Goal: Information Seeking & Learning: Learn about a topic

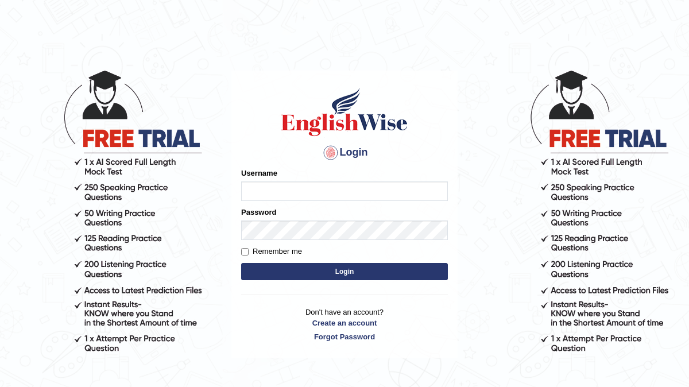
type input "Arjun12"
click at [337, 265] on button "Login" at bounding box center [344, 271] width 207 height 17
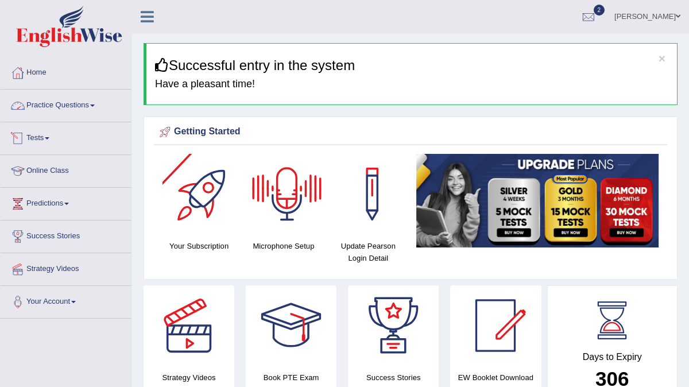
click at [100, 117] on link "Practice Questions" at bounding box center [66, 104] width 131 height 29
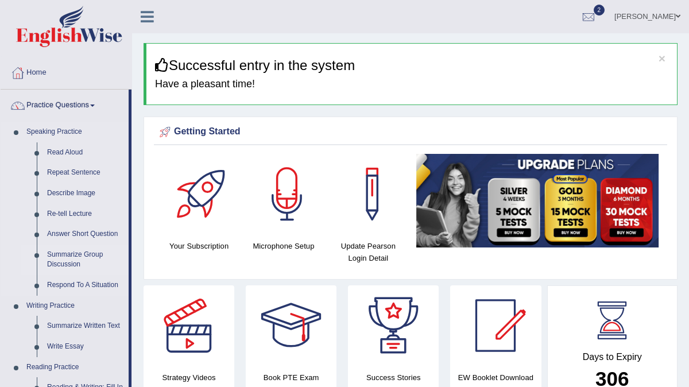
click at [80, 250] on link "Summarize Group Discussion" at bounding box center [85, 260] width 87 height 30
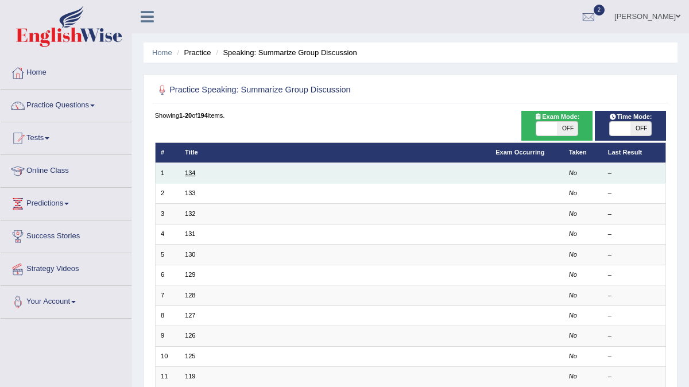
click at [185, 175] on link "134" at bounding box center [190, 172] width 10 height 7
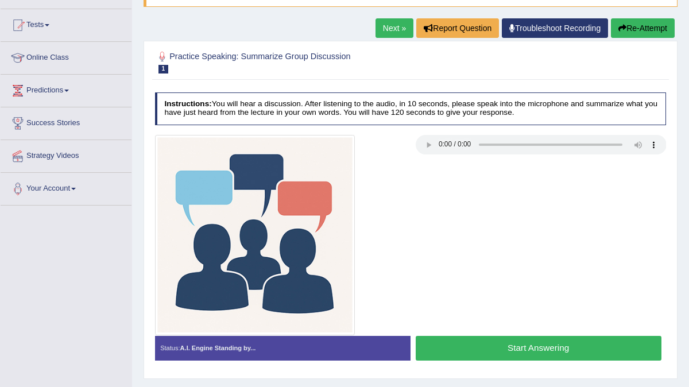
scroll to position [121, 0]
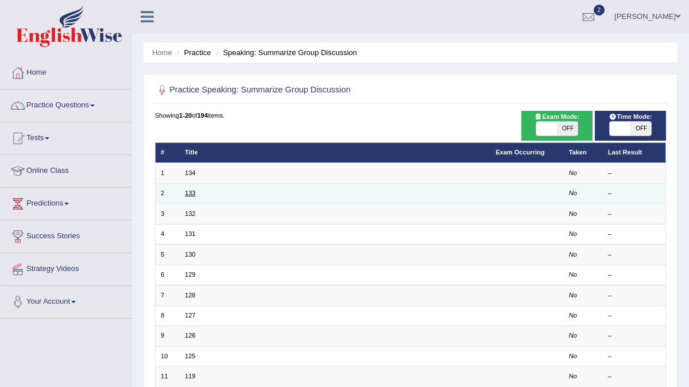
click at [189, 191] on link "133" at bounding box center [190, 192] width 10 height 7
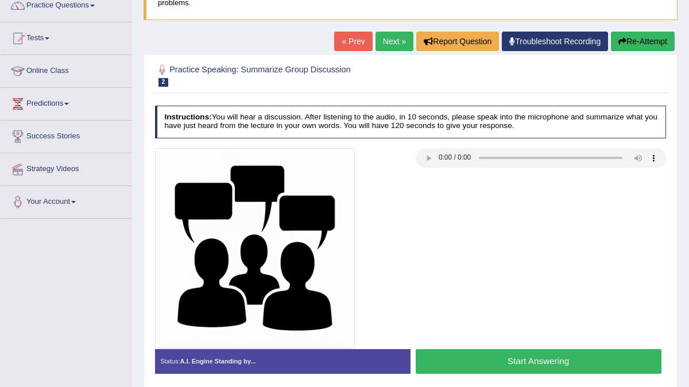
scroll to position [21, 0]
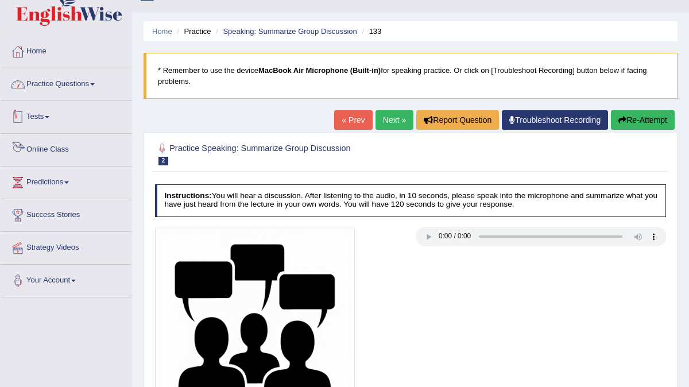
click at [75, 78] on link "Practice Questions" at bounding box center [66, 82] width 131 height 29
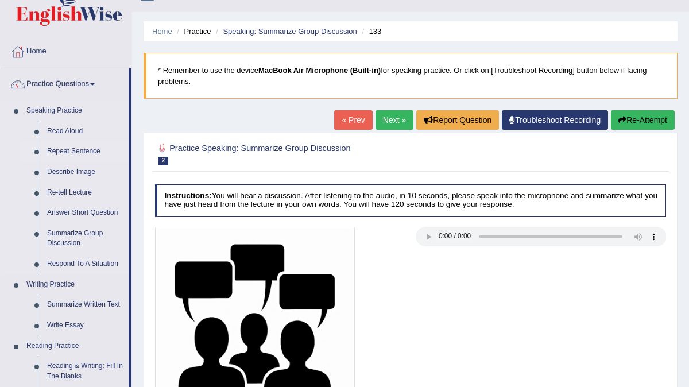
click at [72, 150] on link "Repeat Sentence" at bounding box center [85, 151] width 87 height 21
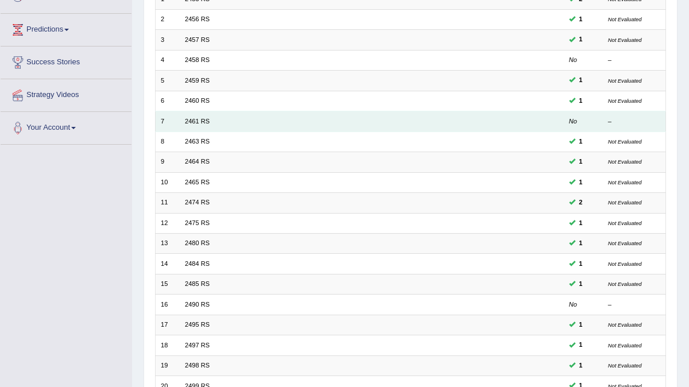
scroll to position [269, 0]
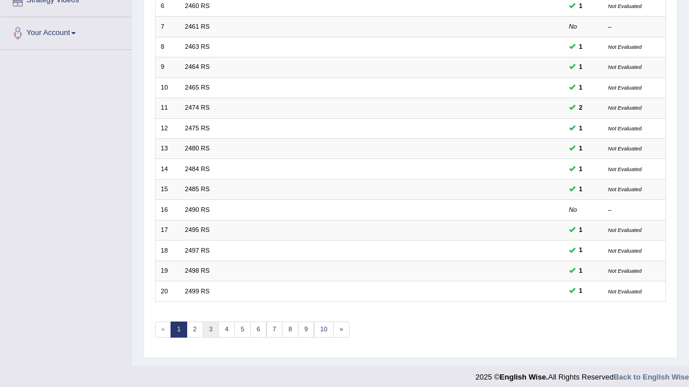
click at [203, 322] on link "3" at bounding box center [211, 330] width 17 height 16
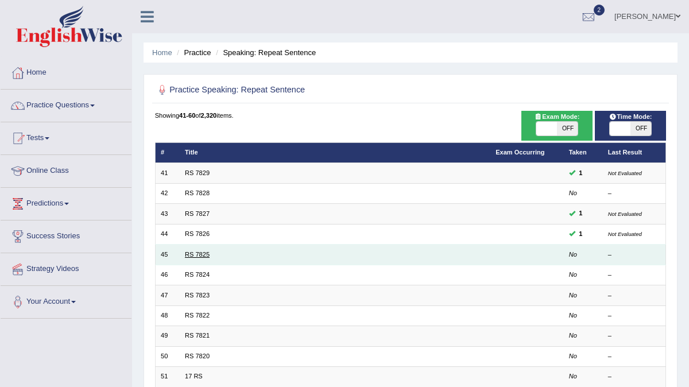
click at [199, 252] on link "RS 7825" at bounding box center [197, 254] width 25 height 7
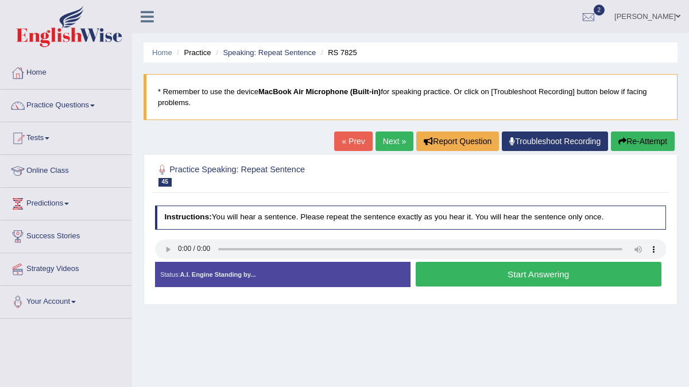
click at [375, 142] on link "Next »" at bounding box center [394, 141] width 38 height 20
click at [436, 276] on button "Start Answering" at bounding box center [539, 274] width 246 height 25
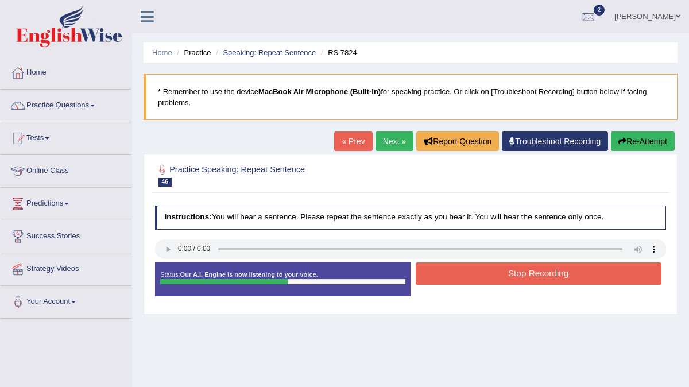
click at [436, 276] on button "Stop Recording" at bounding box center [539, 273] width 246 height 22
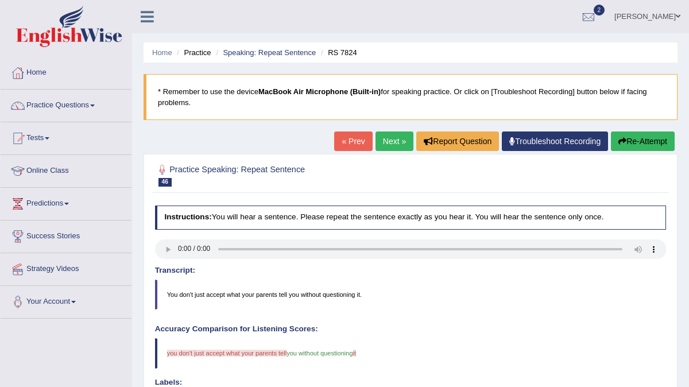
click at [386, 146] on link "Next »" at bounding box center [394, 141] width 38 height 20
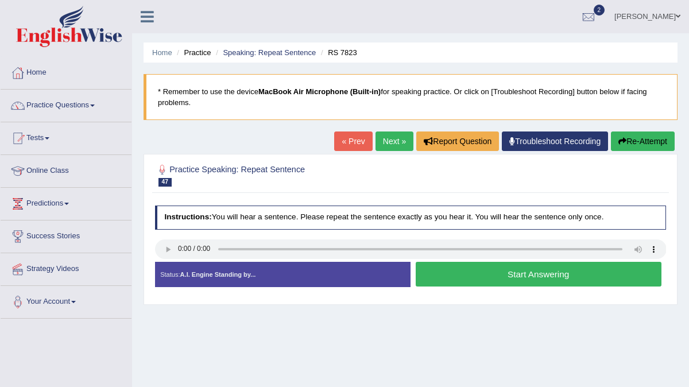
click at [475, 272] on button "Start Answering" at bounding box center [539, 274] width 246 height 25
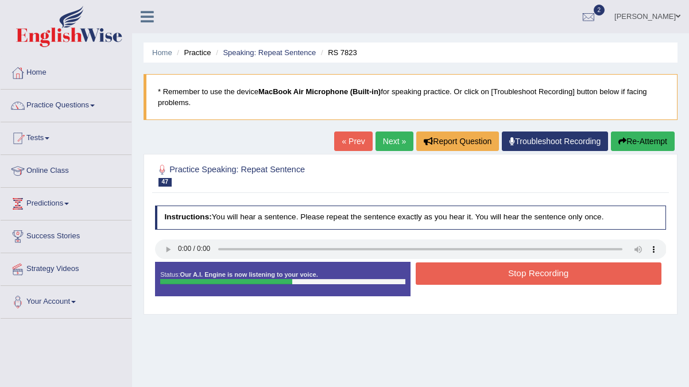
click at [475, 272] on button "Stop Recording" at bounding box center [539, 273] width 246 height 22
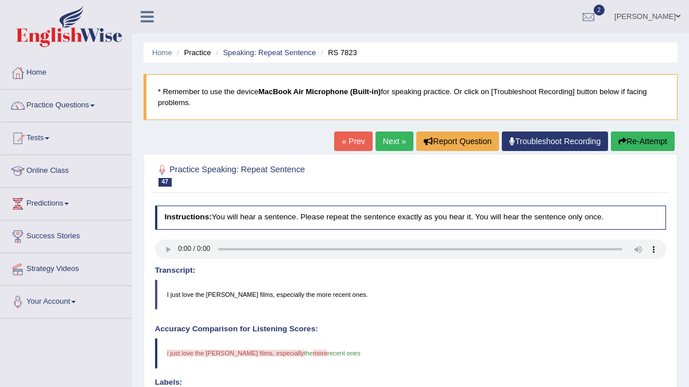
click at [384, 138] on link "Next »" at bounding box center [394, 141] width 38 height 20
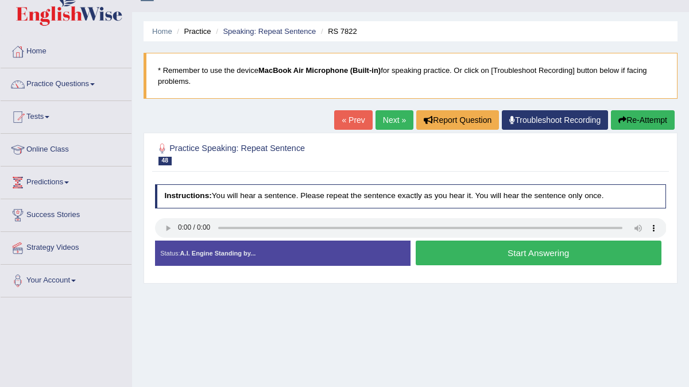
scroll to position [23, 0]
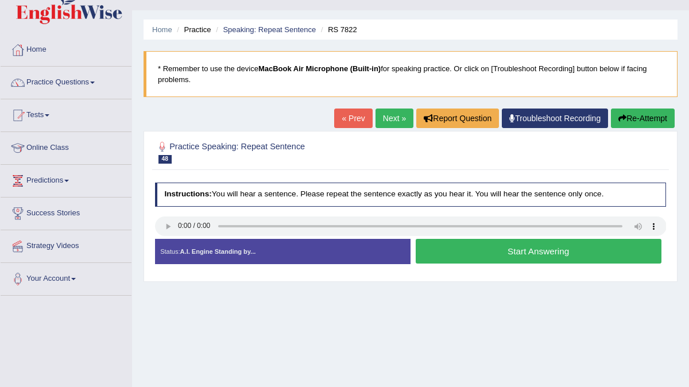
click at [520, 246] on button "Start Answering" at bounding box center [539, 251] width 246 height 25
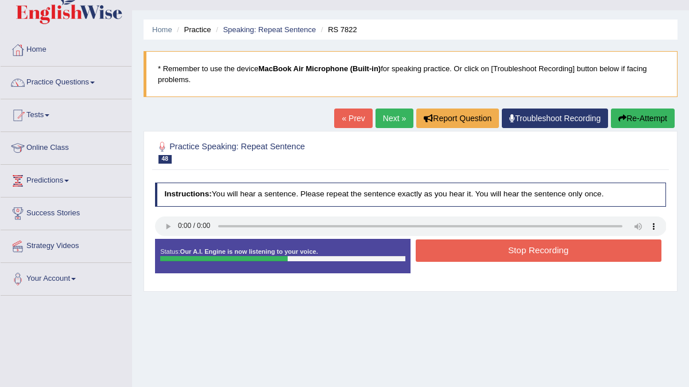
click at [520, 246] on button "Stop Recording" at bounding box center [539, 250] width 246 height 22
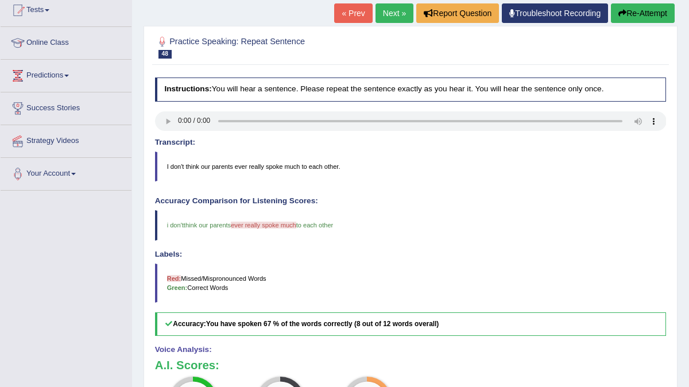
scroll to position [0, 0]
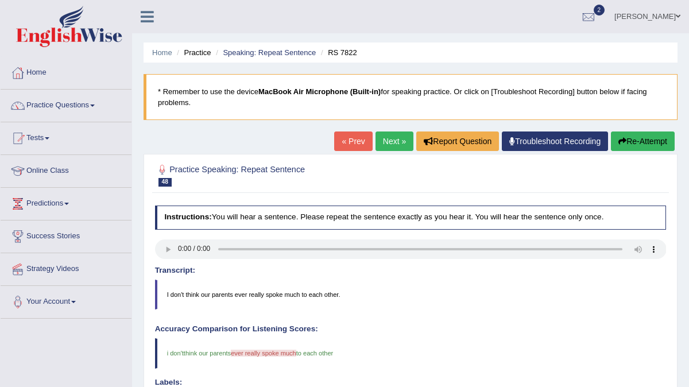
click at [378, 144] on link "Next »" at bounding box center [394, 141] width 38 height 20
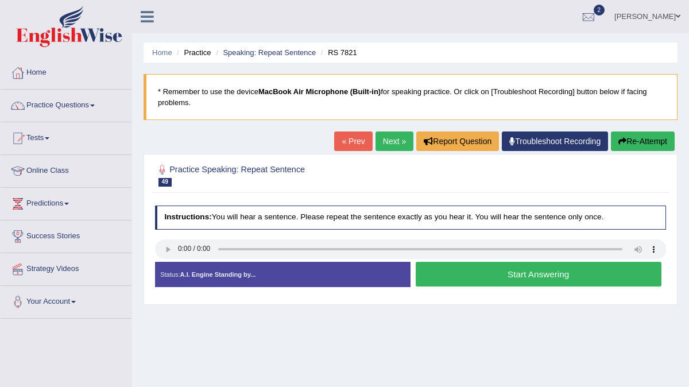
click at [488, 268] on button "Start Answering" at bounding box center [539, 274] width 246 height 25
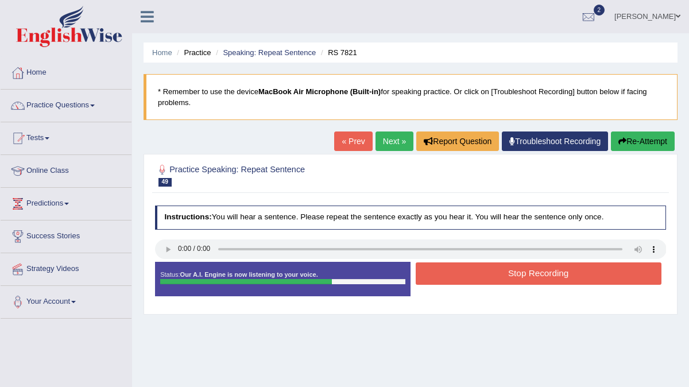
click at [488, 268] on button "Stop Recording" at bounding box center [539, 273] width 246 height 22
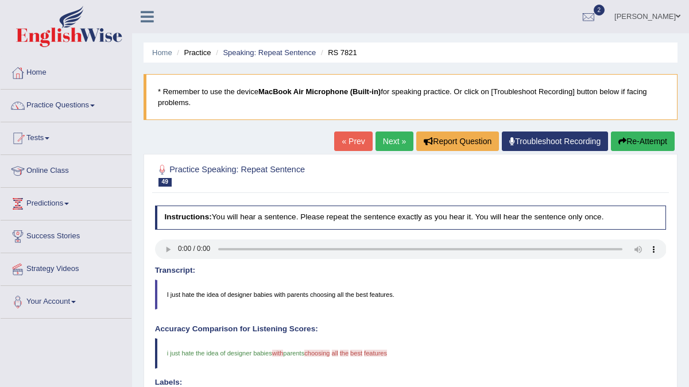
click at [386, 132] on link "Next »" at bounding box center [394, 141] width 38 height 20
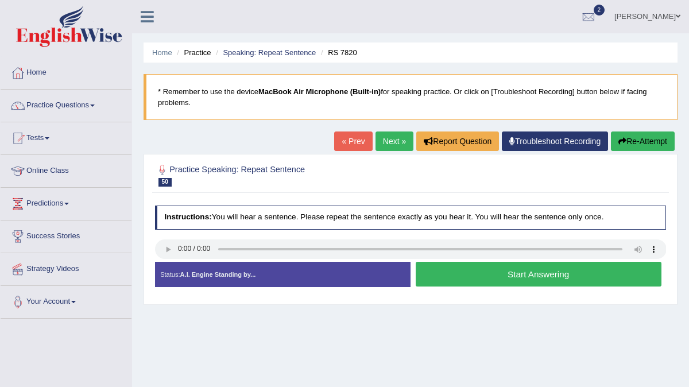
click at [541, 271] on button "Start Answering" at bounding box center [539, 274] width 246 height 25
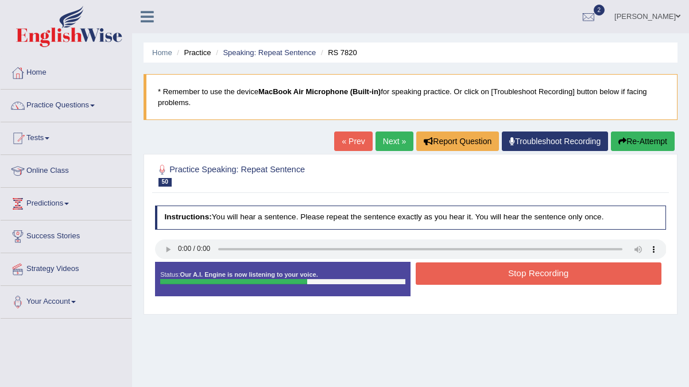
click at [541, 271] on button "Stop Recording" at bounding box center [539, 273] width 246 height 22
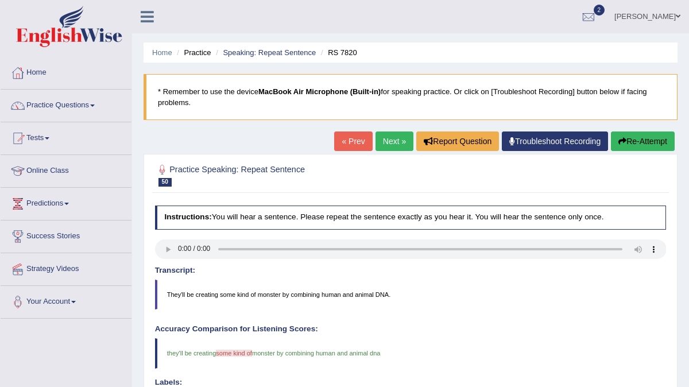
click at [394, 146] on link "Next »" at bounding box center [394, 141] width 38 height 20
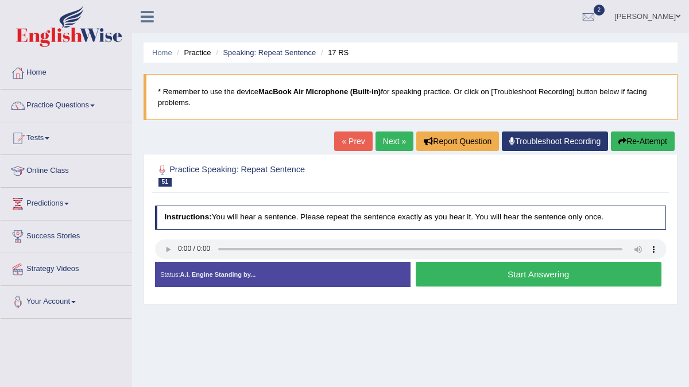
click at [504, 273] on button "Start Answering" at bounding box center [539, 274] width 246 height 25
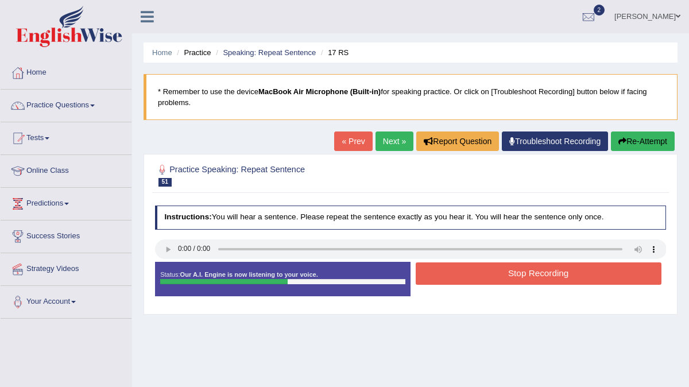
click at [504, 273] on button "Stop Recording" at bounding box center [539, 273] width 246 height 22
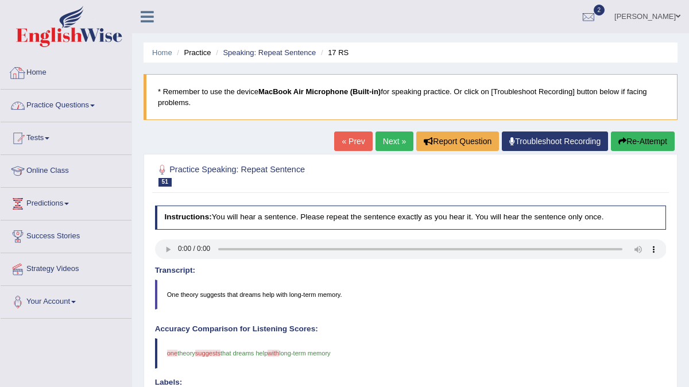
click at [64, 98] on link "Practice Questions" at bounding box center [66, 104] width 131 height 29
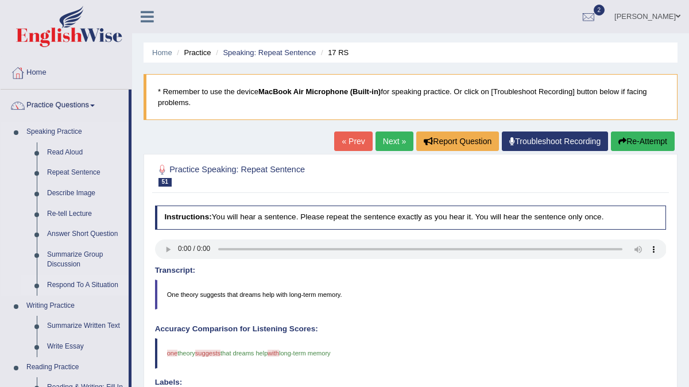
click at [83, 284] on link "Respond To A Situation" at bounding box center [85, 285] width 87 height 21
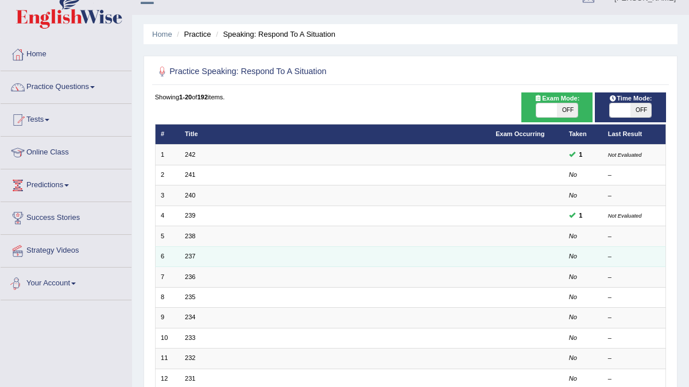
scroll to position [34, 0]
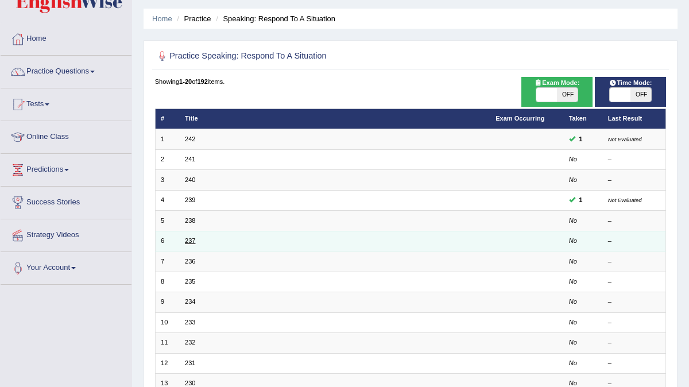
click at [193, 239] on link "237" at bounding box center [190, 240] width 10 height 7
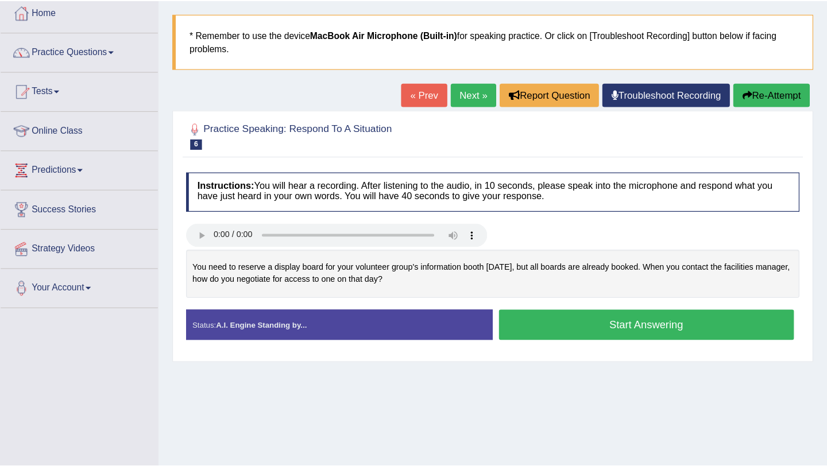
scroll to position [63, 0]
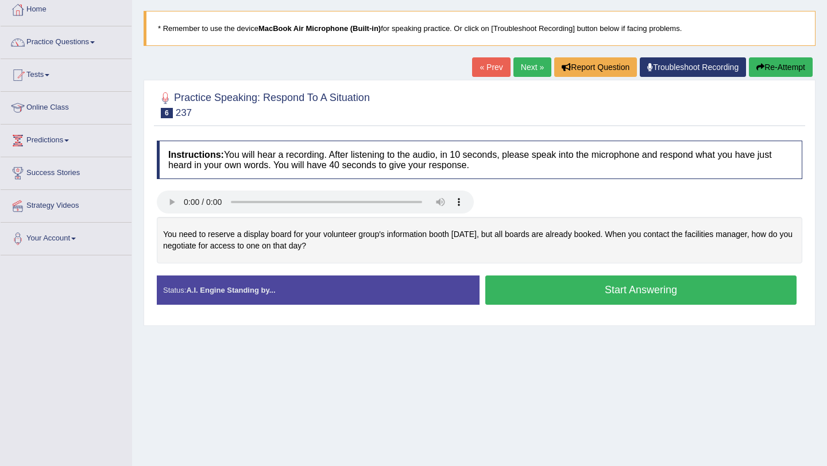
click at [374, 287] on div "Status: A.I. Engine Standing by..." at bounding box center [318, 290] width 323 height 29
click at [559, 291] on button "Start Answering" at bounding box center [640, 290] width 311 height 29
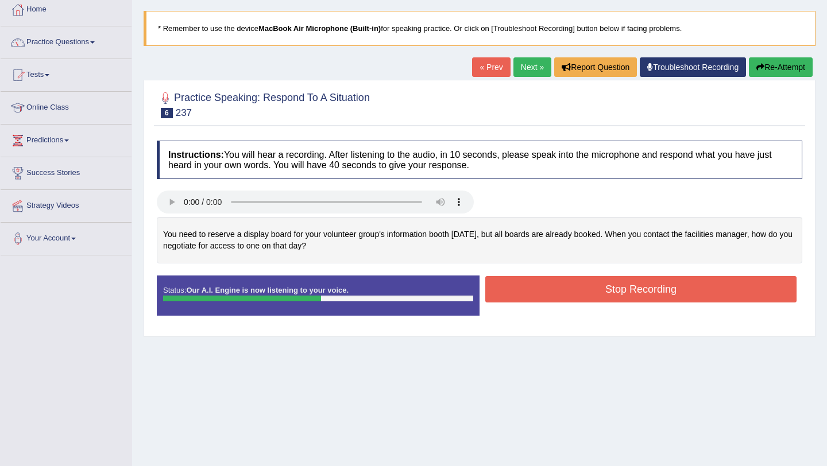
click at [559, 291] on button "Stop Recording" at bounding box center [640, 289] width 311 height 26
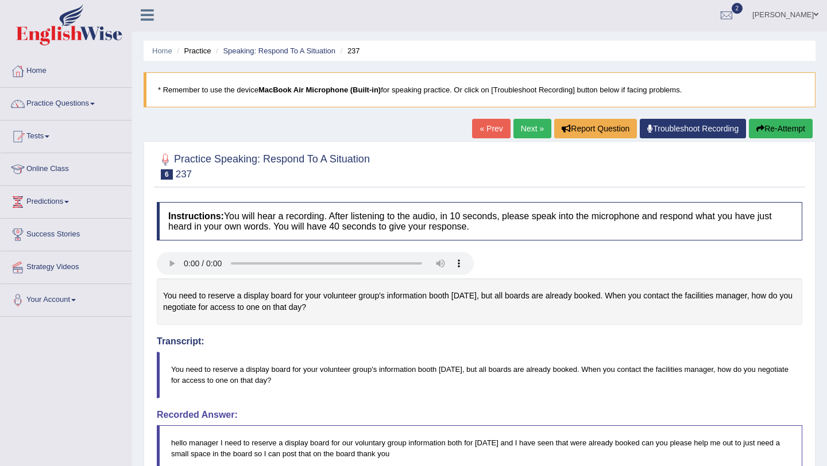
scroll to position [0, 0]
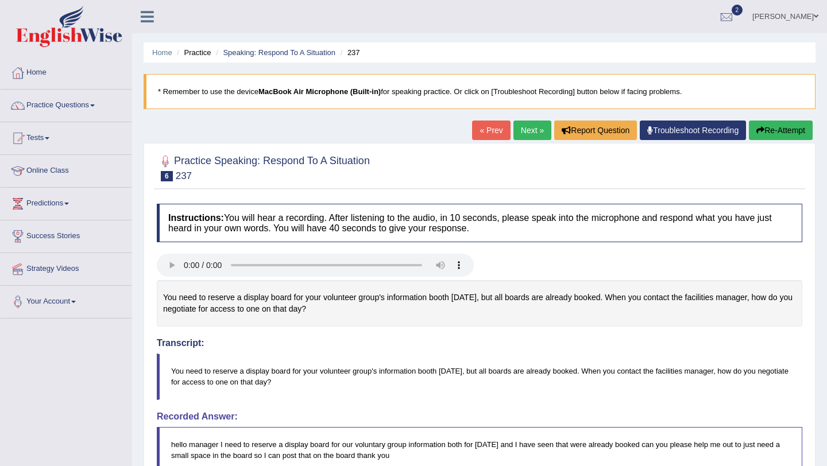
click at [522, 133] on link "Next »" at bounding box center [532, 131] width 38 height 20
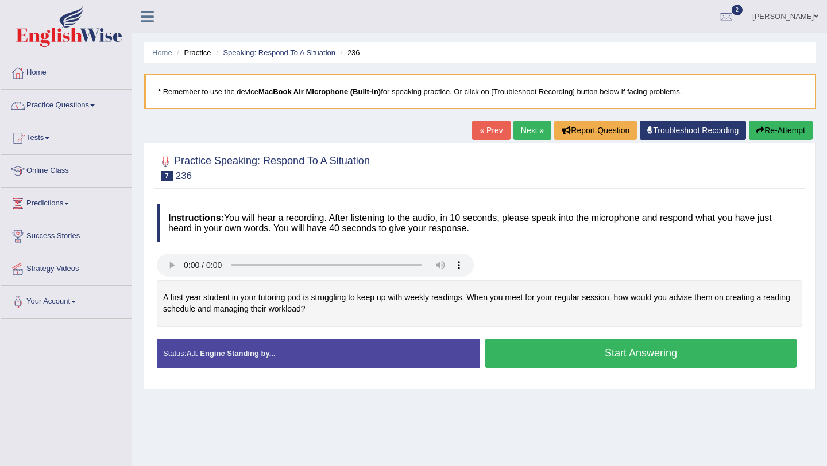
click at [514, 347] on button "Start Answering" at bounding box center [640, 353] width 311 height 29
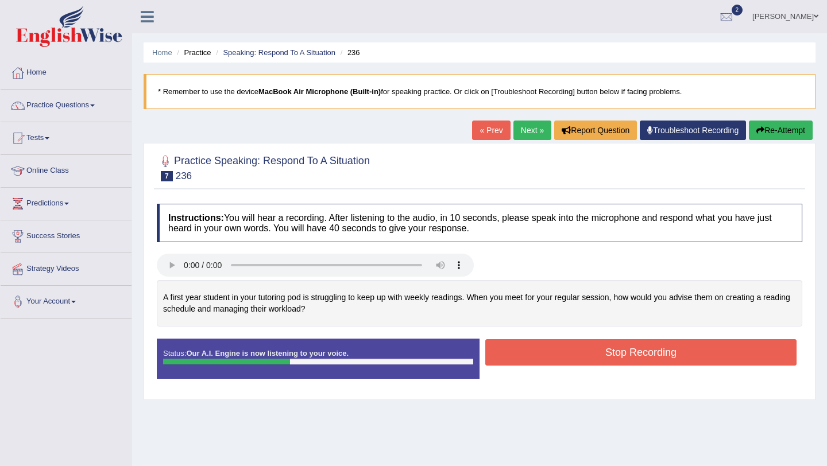
click at [514, 347] on button "Stop Recording" at bounding box center [640, 352] width 311 height 26
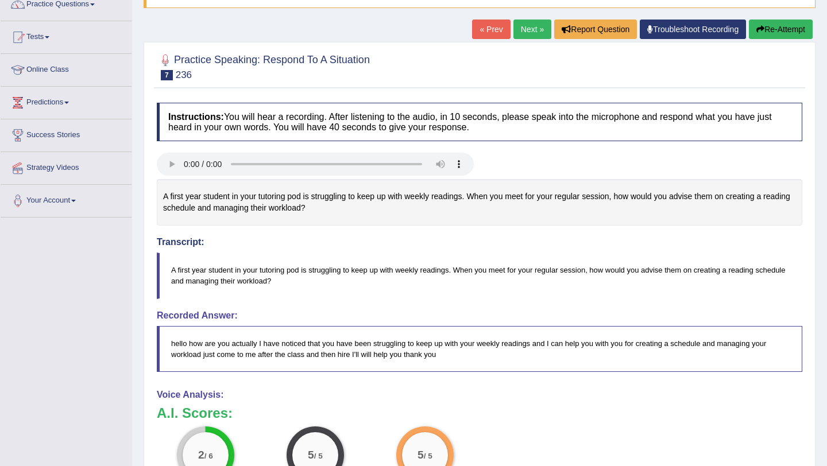
scroll to position [77, 0]
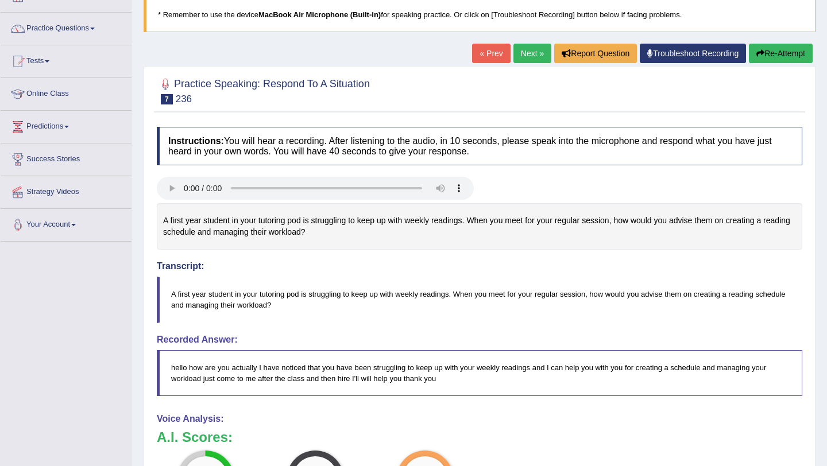
click at [520, 54] on link "Next »" at bounding box center [532, 54] width 38 height 20
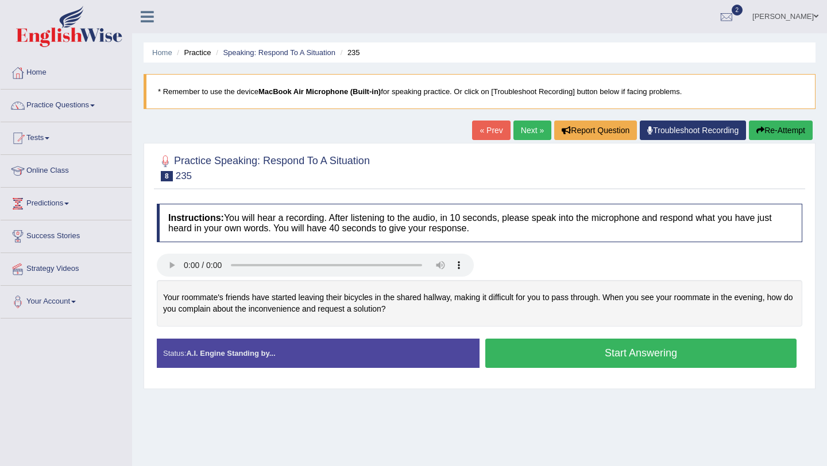
click at [535, 372] on div "Status: A.I. Engine Standing by... Start Answering Stop Recording" at bounding box center [479, 359] width 645 height 41
click at [535, 370] on div "Start Answering" at bounding box center [640, 355] width 323 height 32
click at [535, 363] on button "Start Answering" at bounding box center [640, 353] width 311 height 29
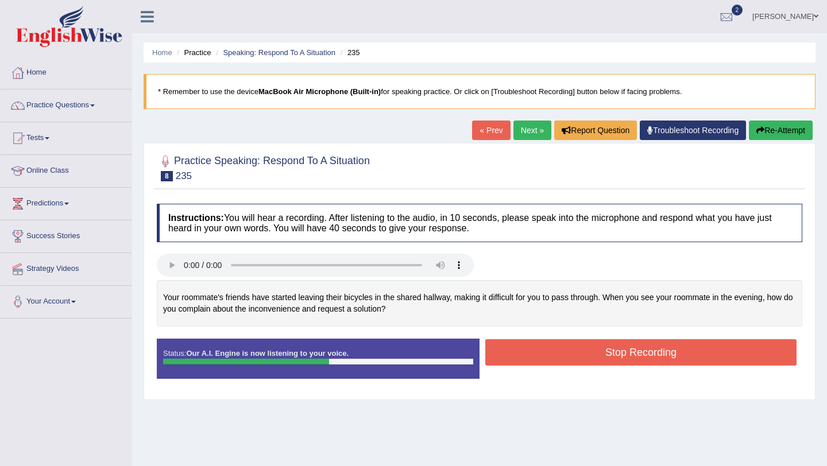
click at [539, 358] on button "Stop Recording" at bounding box center [640, 352] width 311 height 26
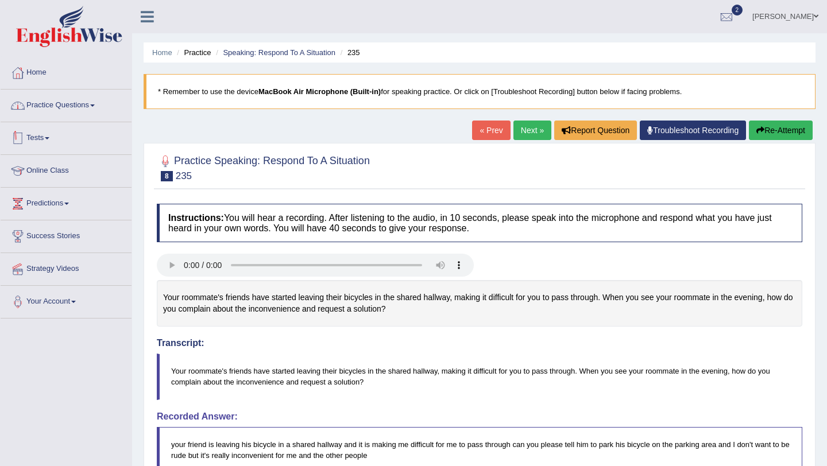
click at [97, 108] on link "Practice Questions" at bounding box center [66, 104] width 131 height 29
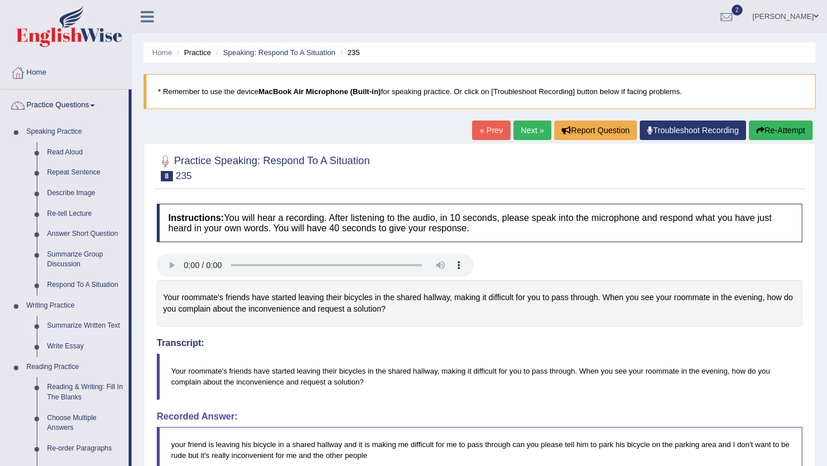
click at [95, 326] on link "Summarize Written Text" at bounding box center [85, 326] width 87 height 21
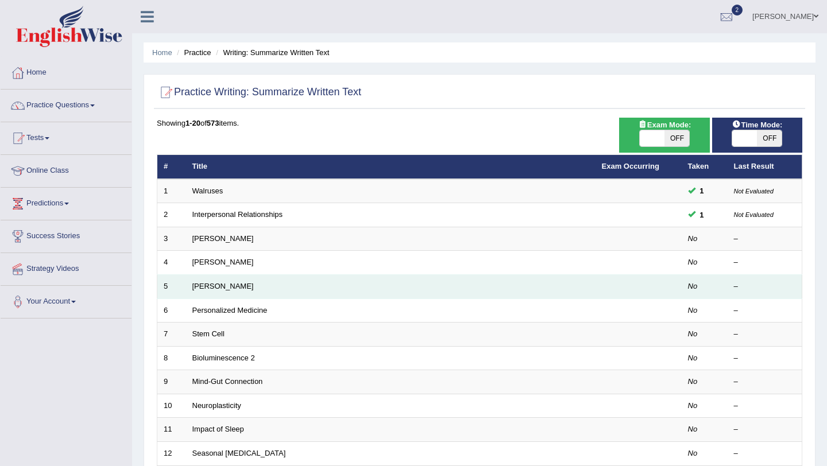
click at [222, 291] on td "[PERSON_NAME]" at bounding box center [390, 287] width 409 height 24
click at [223, 289] on link "[PERSON_NAME]" at bounding box center [222, 286] width 61 height 9
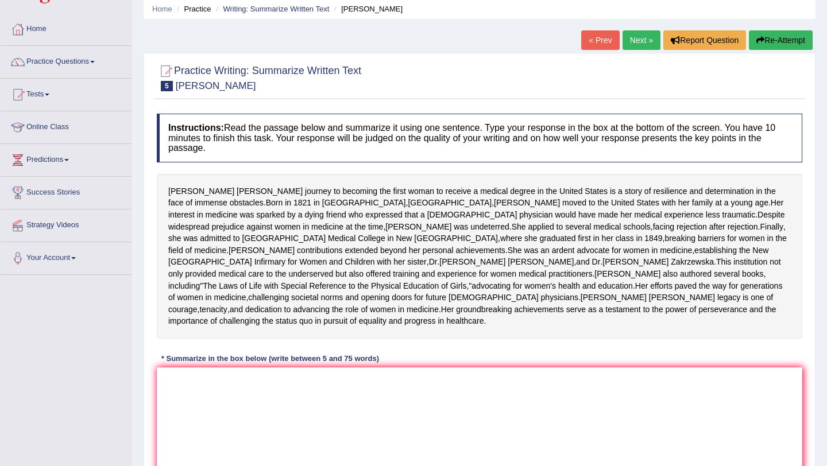
scroll to position [44, 0]
click at [47, 94] on link "Tests" at bounding box center [66, 92] width 131 height 29
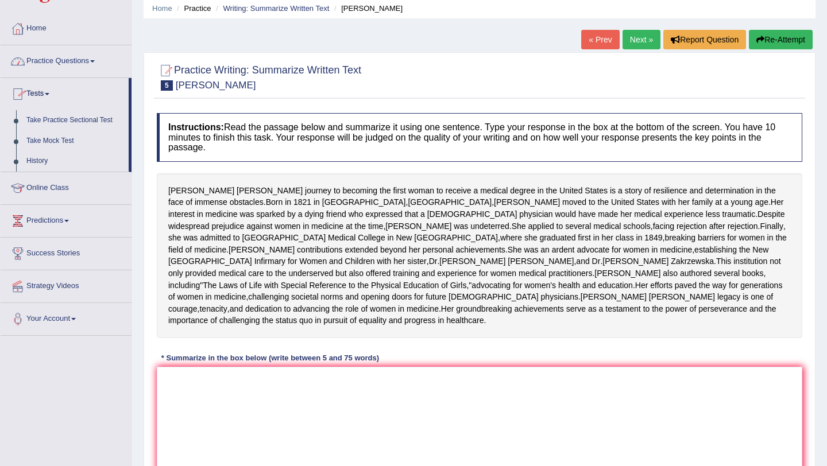
click at [60, 63] on link "Practice Questions" at bounding box center [66, 59] width 131 height 29
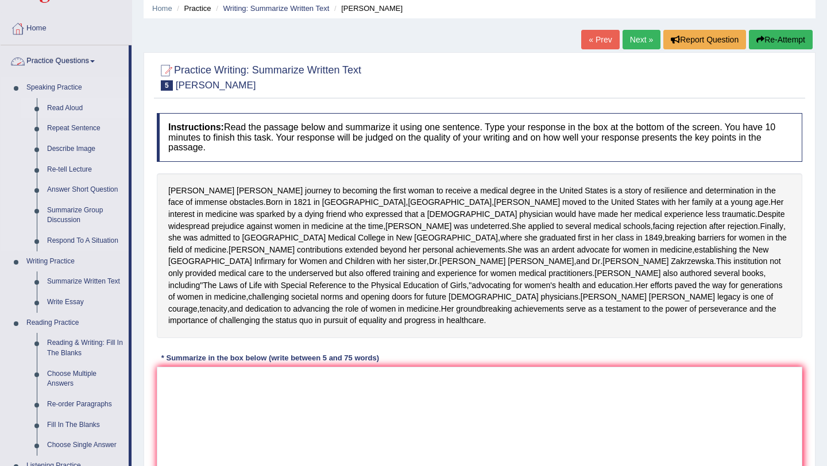
scroll to position [42, 0]
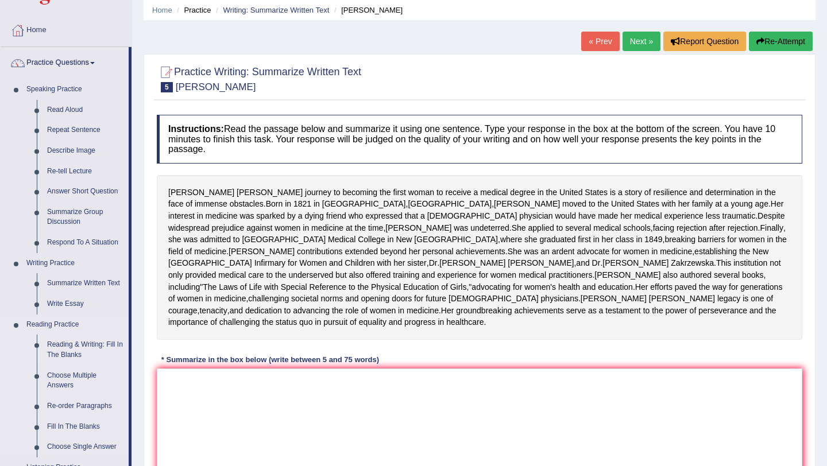
click at [78, 352] on link "Reading & Writing: Fill In The Blanks" at bounding box center [85, 350] width 87 height 30
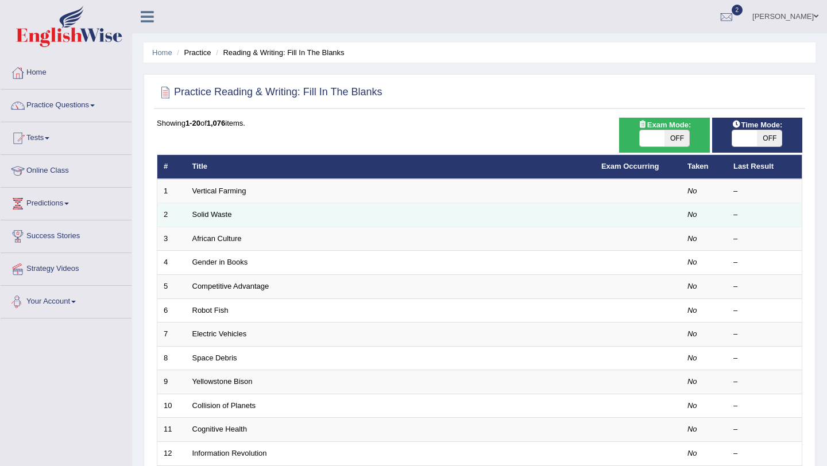
click at [220, 203] on td "Solid Waste" at bounding box center [390, 215] width 409 height 24
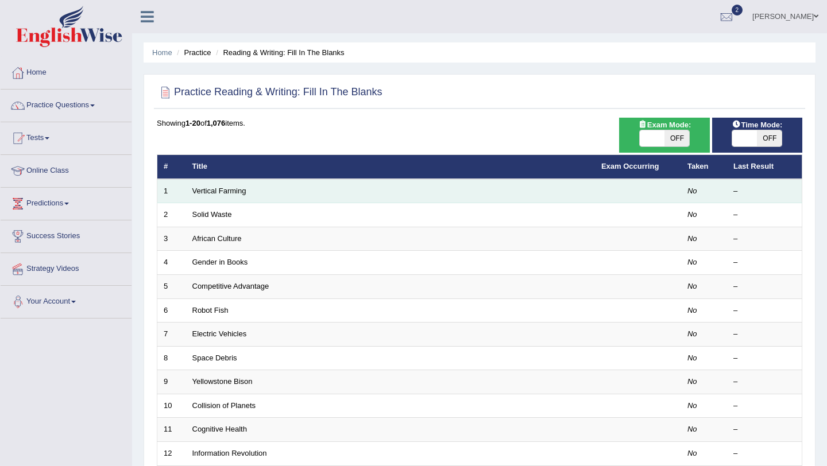
click at [220, 201] on td "Vertical Farming" at bounding box center [390, 191] width 409 height 24
click at [224, 188] on link "Vertical Farming" at bounding box center [219, 191] width 54 height 9
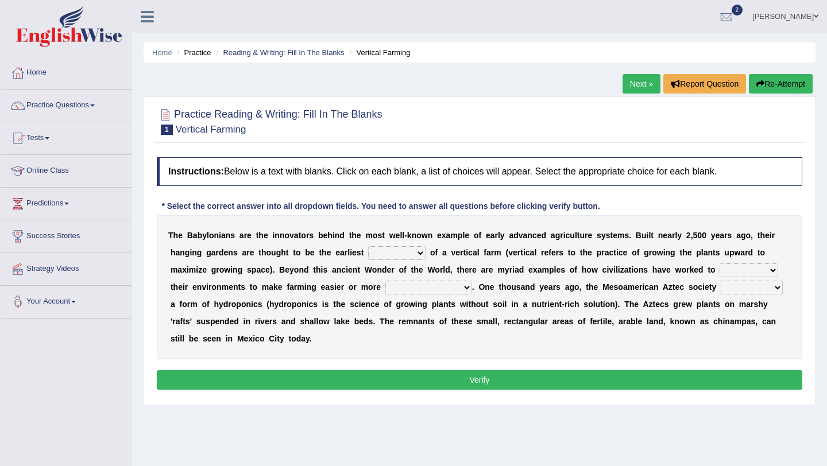
click at [400, 251] on select "prototype failure discredit protocol" at bounding box center [396, 253] width 57 height 14
click at [384, 254] on select "prototype failure discredit protocol" at bounding box center [396, 253] width 57 height 14
select select "prototype"
click at [730, 270] on select "manipulate escape respect disarrange" at bounding box center [748, 271] width 59 height 14
select select "respect"
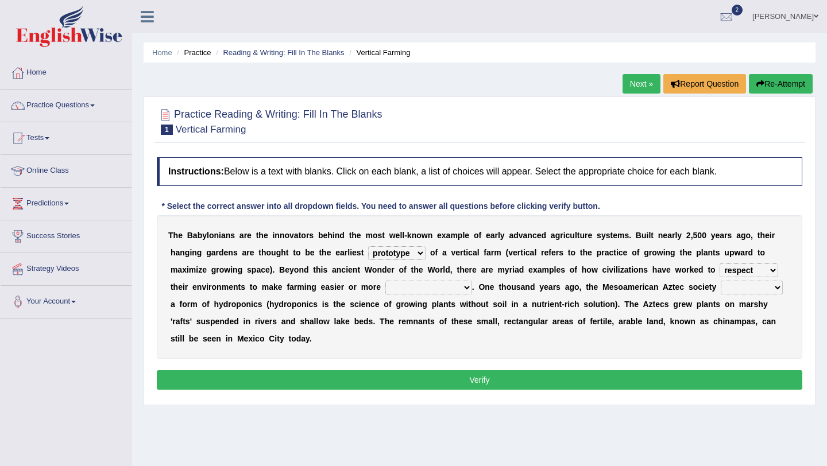
click at [405, 292] on select "productive constructive connective counterproductive" at bounding box center [428, 288] width 87 height 14
select select "productive"
click at [768, 288] on select "domineered volunteered pioneered engineered" at bounding box center [752, 288] width 62 height 14
select select "engineered"
click at [729, 384] on button "Verify" at bounding box center [479, 380] width 645 height 20
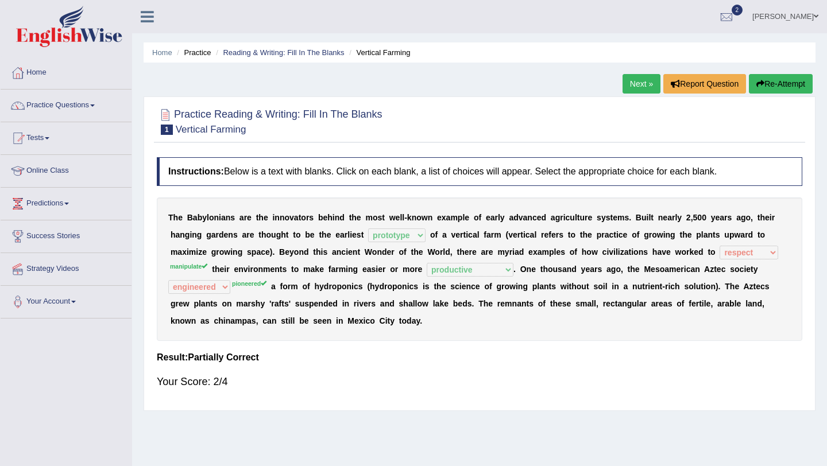
click at [629, 87] on link "Next »" at bounding box center [641, 84] width 38 height 20
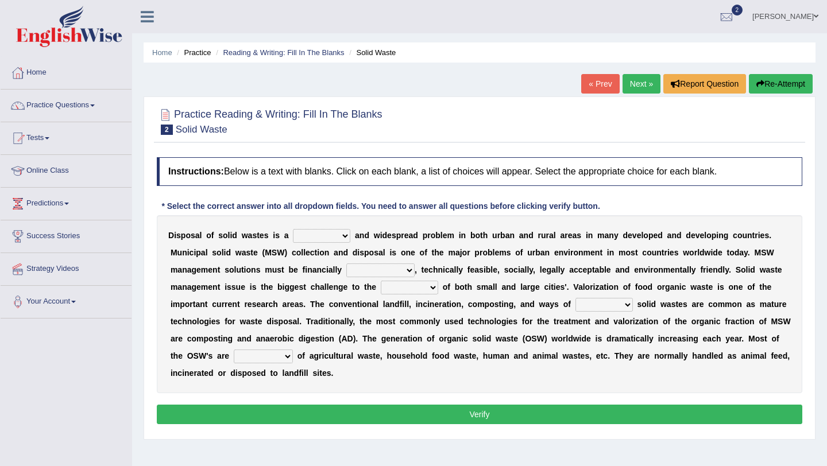
click at [338, 238] on select "slanting stinging stalling shafting" at bounding box center [321, 236] width 57 height 14
select select "stinging"
click at [369, 269] on select "unattainable sustainable objectionable treasonable" at bounding box center [380, 271] width 68 height 14
select select "sustainable"
click at [435, 288] on select "plants culture authorities history" at bounding box center [409, 288] width 57 height 14
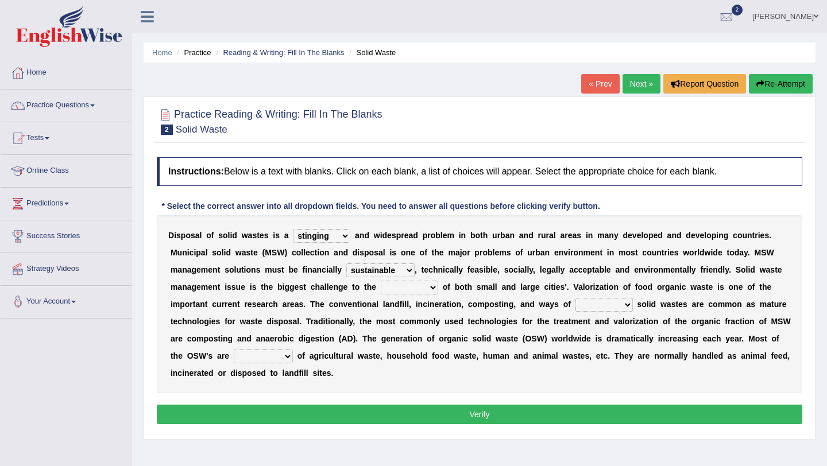
click at [393, 292] on select "plants culture authorities history" at bounding box center [409, 288] width 57 height 14
select select "authorities"
click at [586, 304] on select "reserving preserving deserving handling" at bounding box center [603, 305] width 57 height 14
select select "handling"
click at [269, 356] on select "composed disposed composing disposing" at bounding box center [263, 357] width 59 height 14
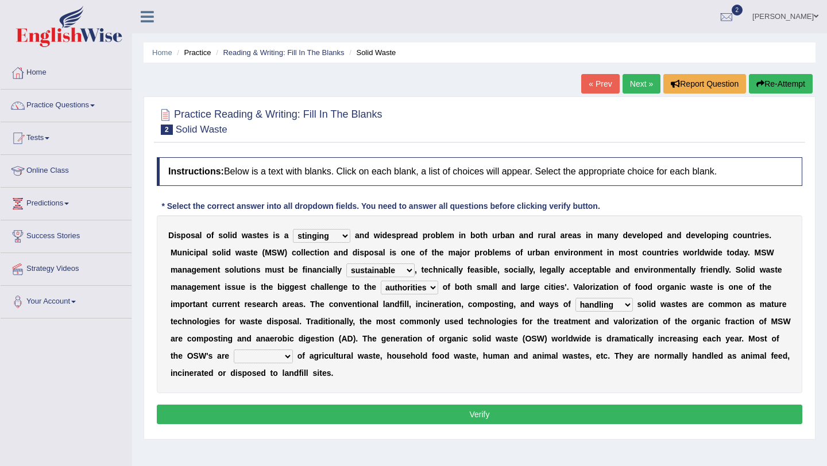
click at [279, 358] on select "composed disposed composing disposing" at bounding box center [263, 357] width 59 height 14
select select "composed"
click at [280, 412] on button "Verify" at bounding box center [479, 415] width 645 height 20
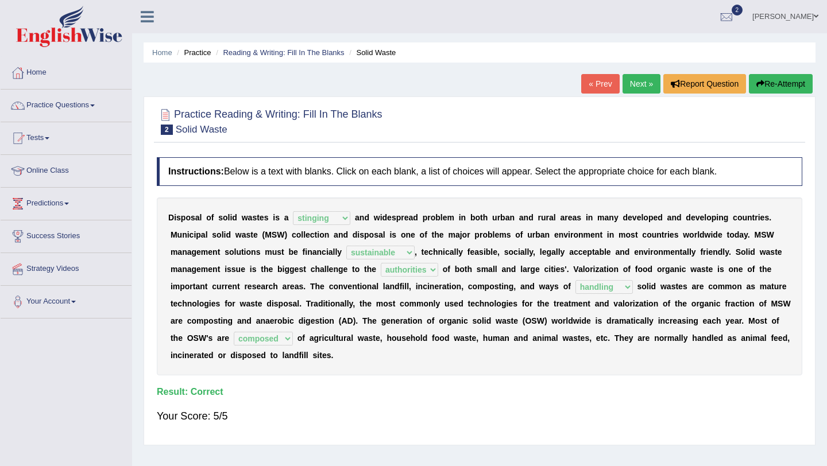
click at [641, 92] on link "Next »" at bounding box center [641, 84] width 38 height 20
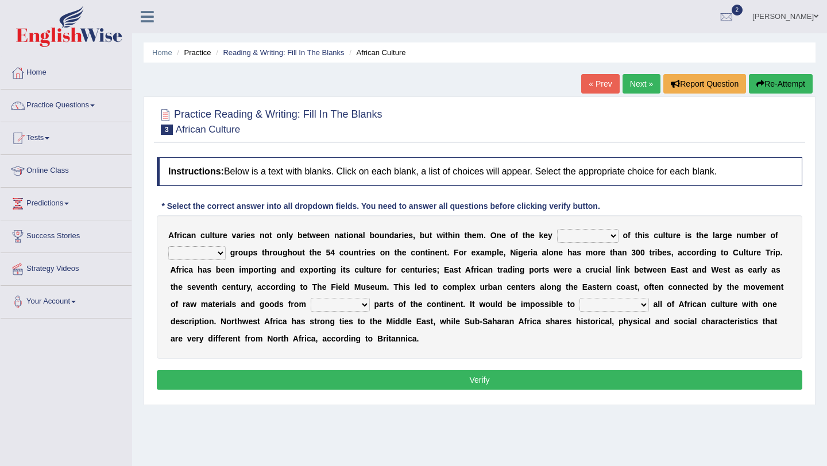
click at [606, 237] on select "conjectures features issues doubts" at bounding box center [587, 236] width 61 height 14
select select "features"
click at [207, 258] on select "ethic ethnic eugenic epic" at bounding box center [196, 253] width 57 height 14
select select "ethnic"
click at [328, 305] on select "forelocked interlocked unlocked landlocked" at bounding box center [340, 305] width 59 height 14
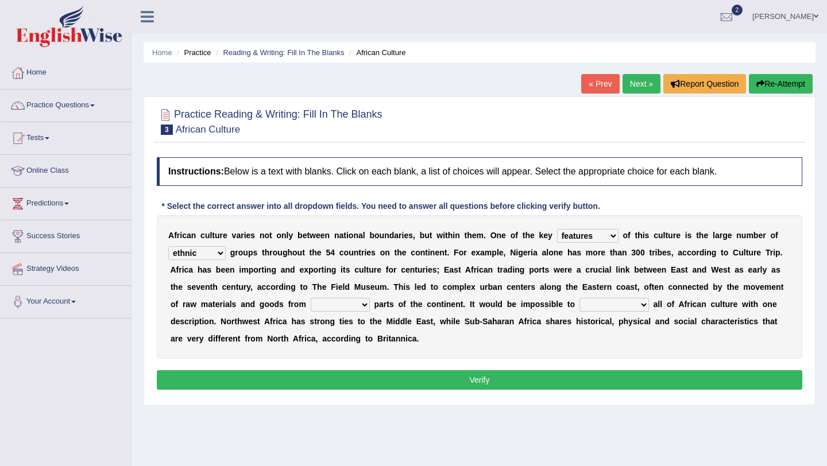
click at [336, 307] on select "forelocked interlocked unlocked landlocked" at bounding box center [340, 305] width 59 height 14
select select "interlocked"
click at [617, 307] on select "characterize conceptualize symbolize synthesize" at bounding box center [613, 305] width 69 height 14
select select "characterize"
click at [581, 387] on button "Verify" at bounding box center [479, 380] width 645 height 20
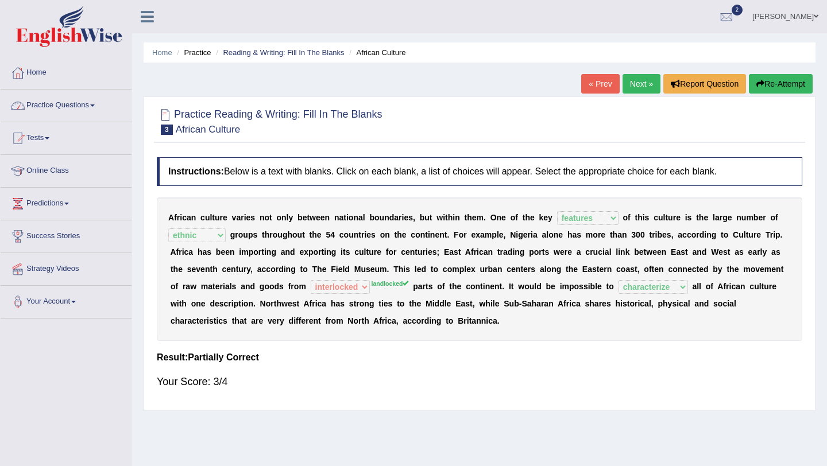
click at [95, 102] on link "Practice Questions" at bounding box center [66, 104] width 131 height 29
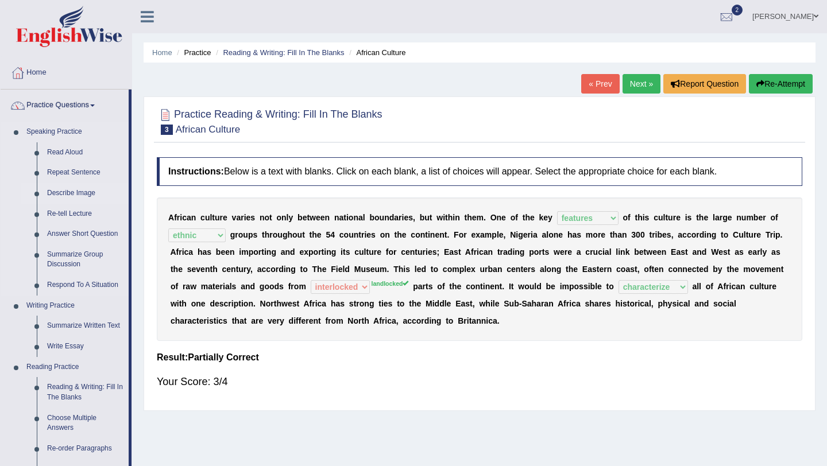
click at [93, 194] on link "Describe Image" at bounding box center [85, 193] width 87 height 21
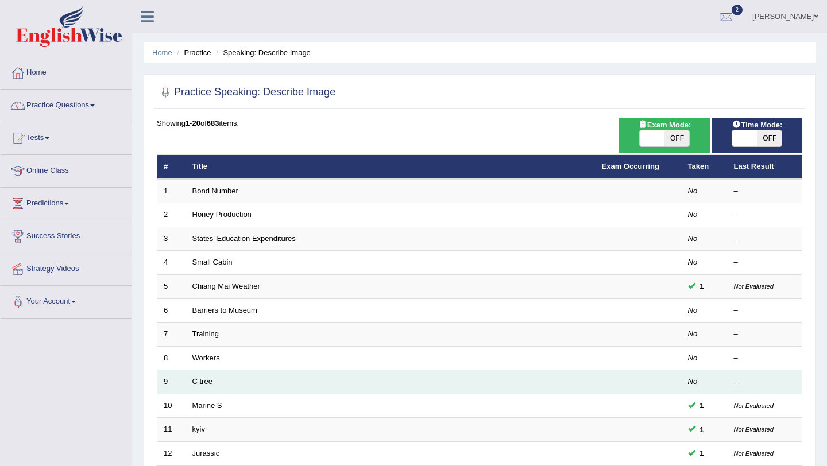
scroll to position [294, 0]
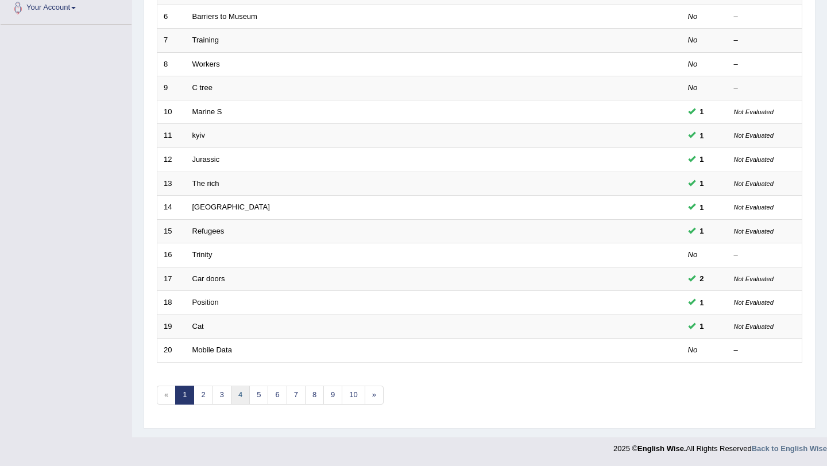
click at [237, 395] on link "4" at bounding box center [240, 395] width 19 height 19
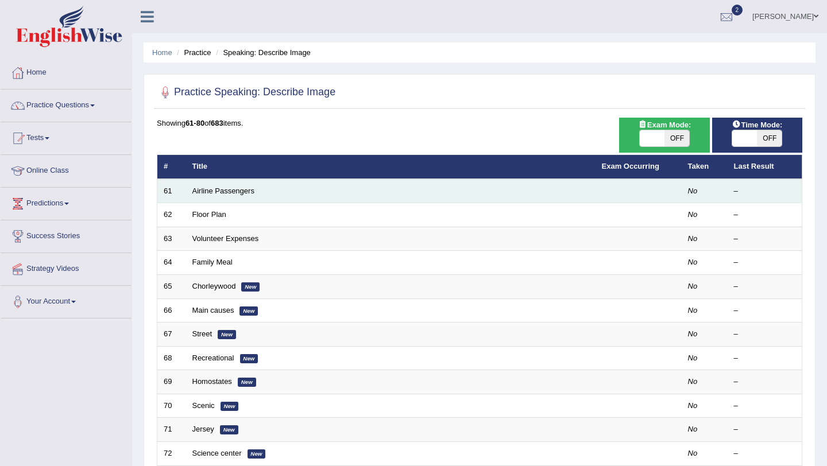
click at [229, 196] on td "Airline Passengers" at bounding box center [390, 191] width 409 height 24
click at [230, 195] on link "Airline Passengers" at bounding box center [223, 191] width 62 height 9
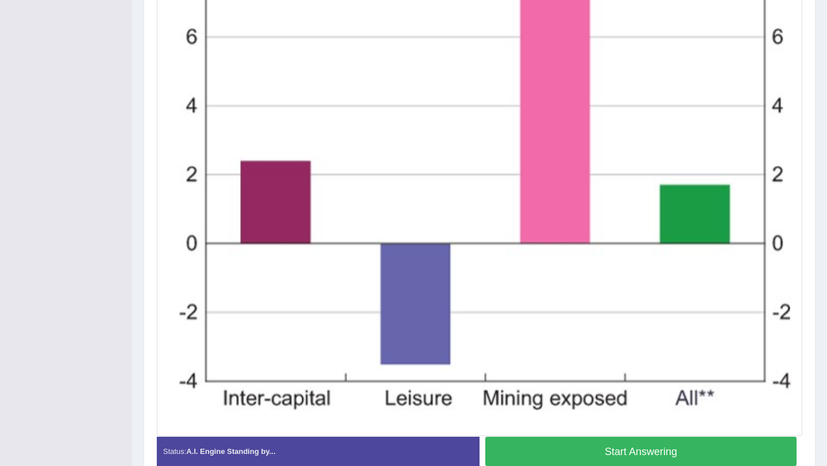
scroll to position [416, 0]
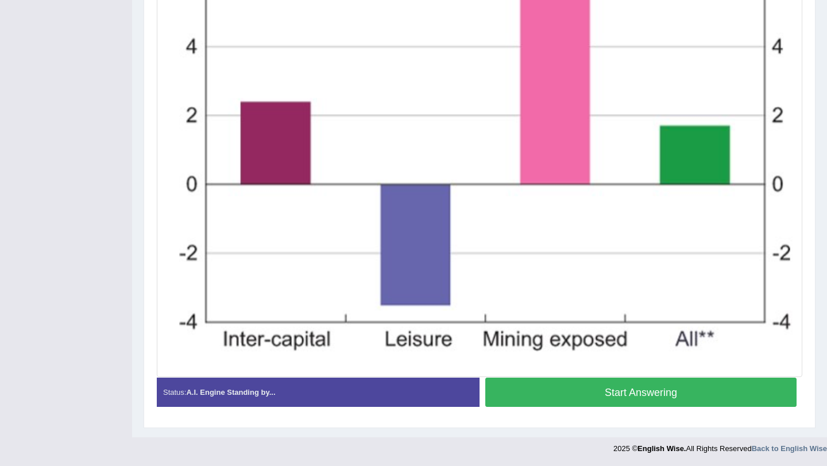
click at [576, 387] on button "Start Answering" at bounding box center [640, 392] width 311 height 29
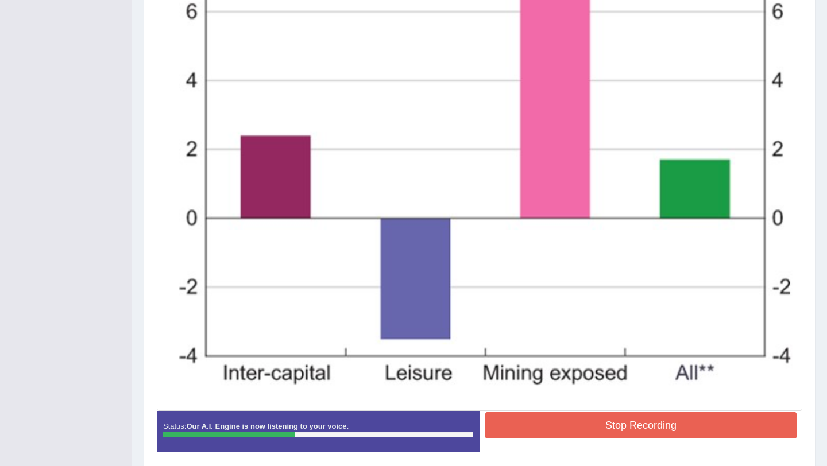
scroll to position [381, 0]
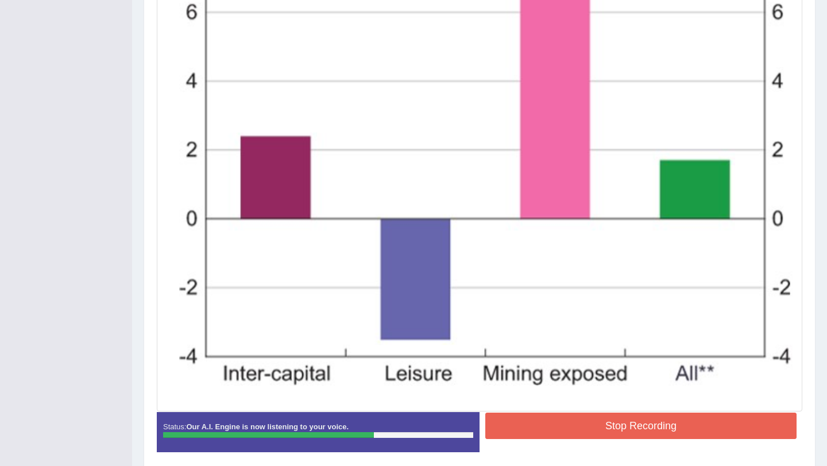
click at [555, 425] on button "Stop Recording" at bounding box center [640, 426] width 311 height 26
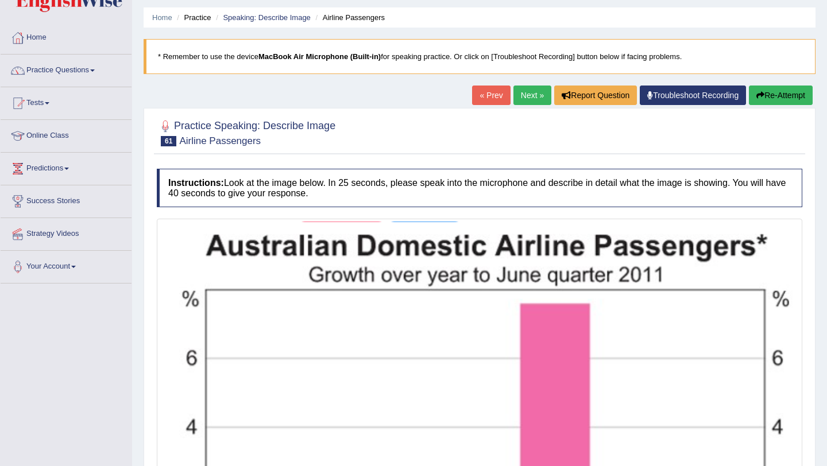
scroll to position [0, 0]
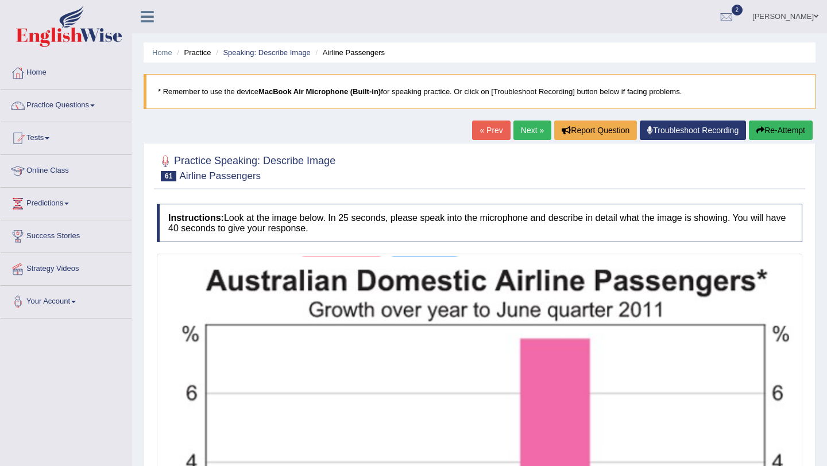
click at [522, 125] on link "Next »" at bounding box center [532, 131] width 38 height 20
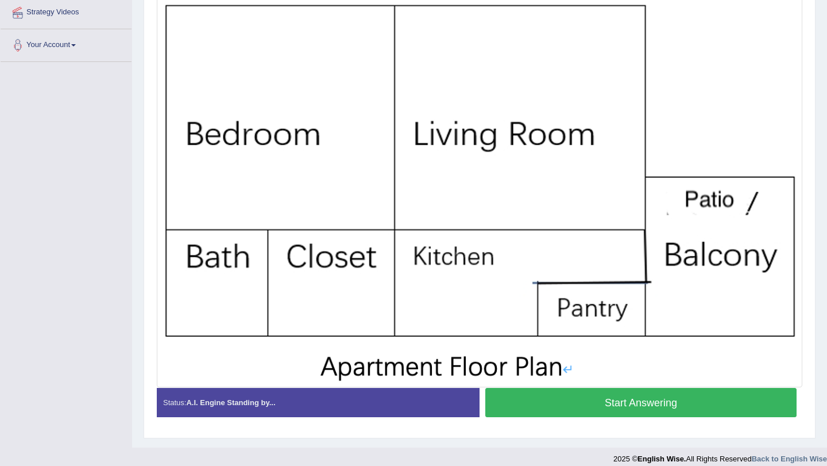
scroll to position [267, 0]
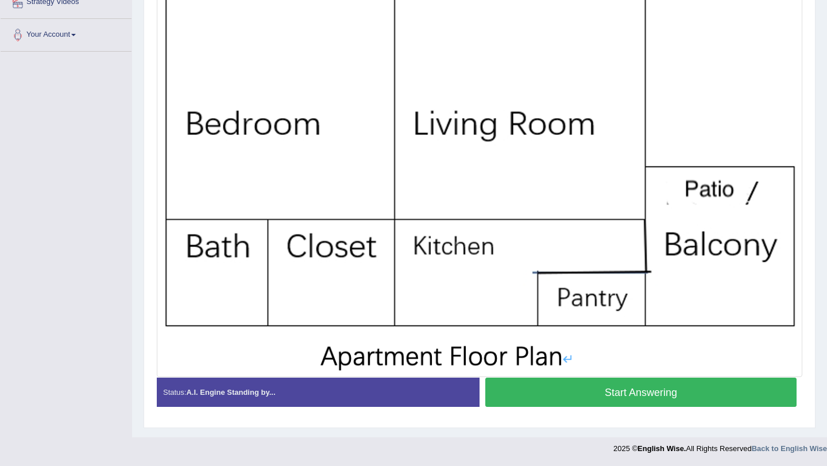
click at [548, 393] on button "Start Answering" at bounding box center [640, 392] width 311 height 29
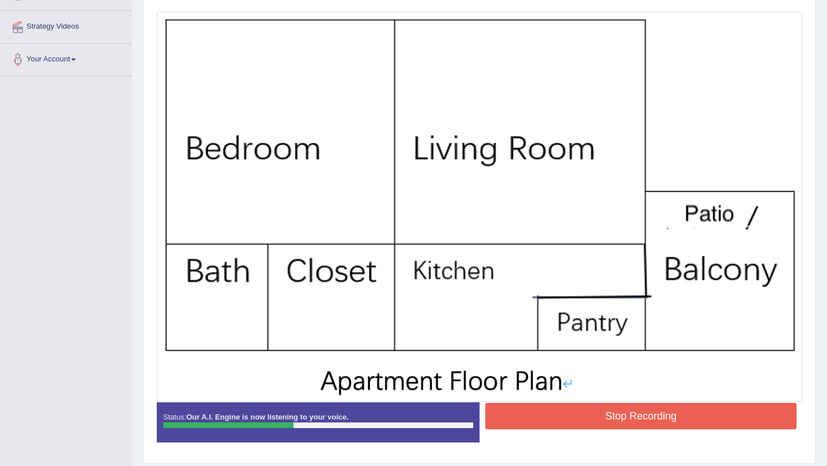
scroll to position [246, 0]
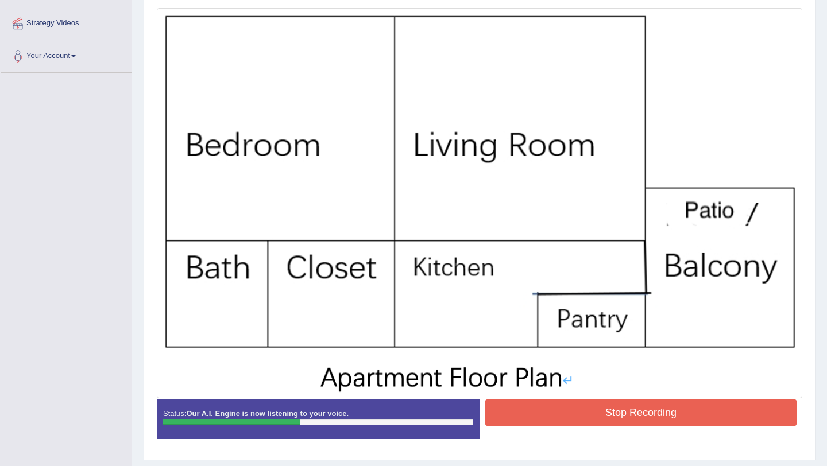
click at [617, 413] on button "Stop Recording" at bounding box center [640, 413] width 311 height 26
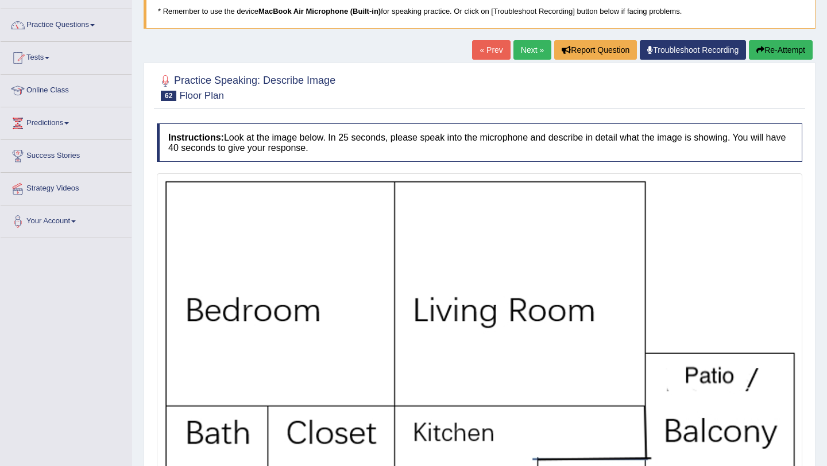
scroll to position [0, 0]
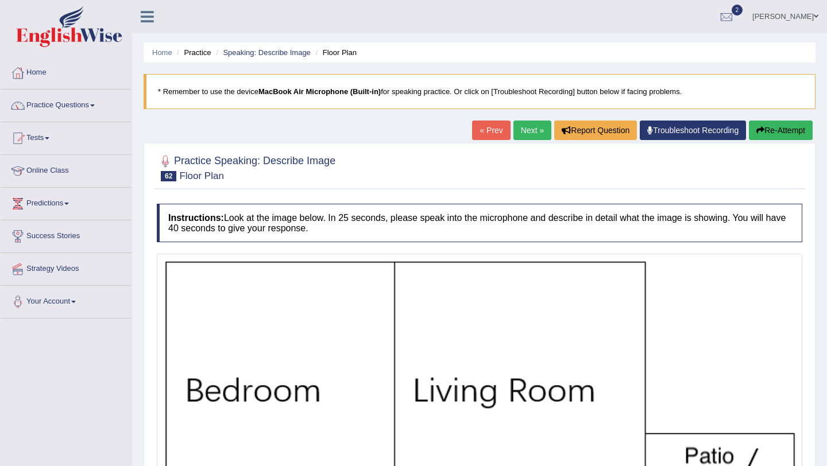
click at [532, 134] on link "Next »" at bounding box center [532, 131] width 38 height 20
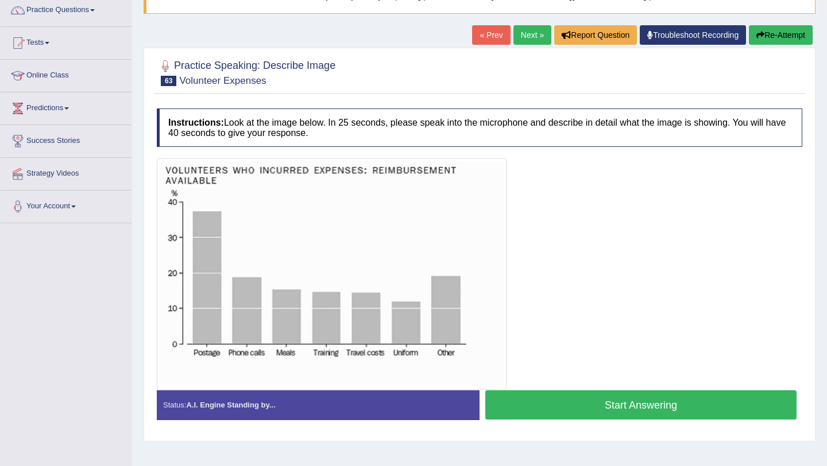
scroll to position [96, 0]
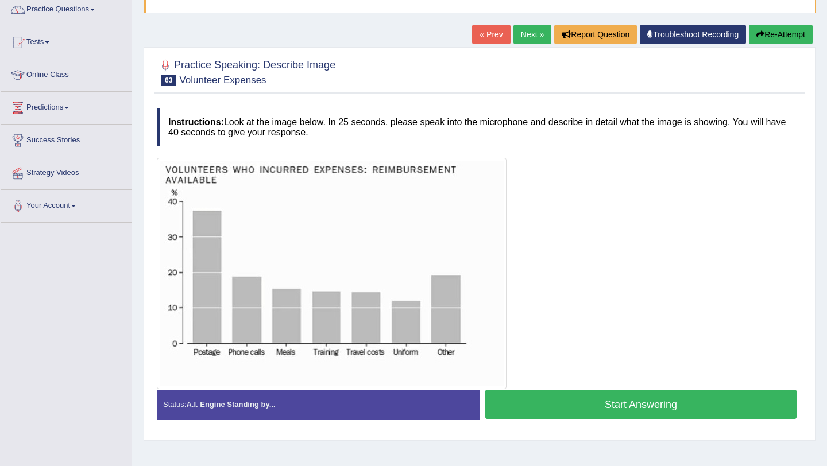
click at [681, 404] on button "Start Answering" at bounding box center [640, 404] width 311 height 29
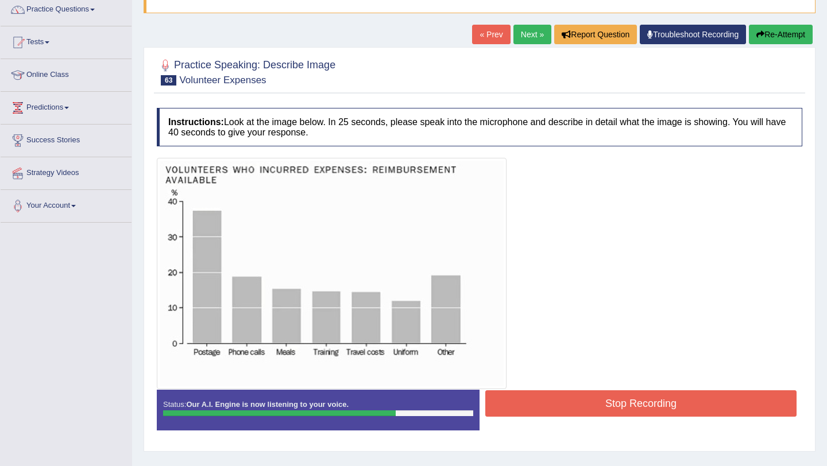
click at [512, 400] on button "Stop Recording" at bounding box center [640, 403] width 311 height 26
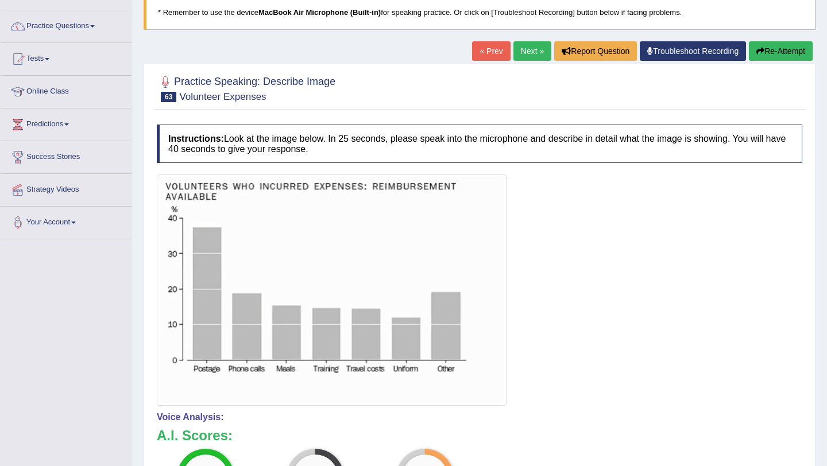
scroll to position [0, 0]
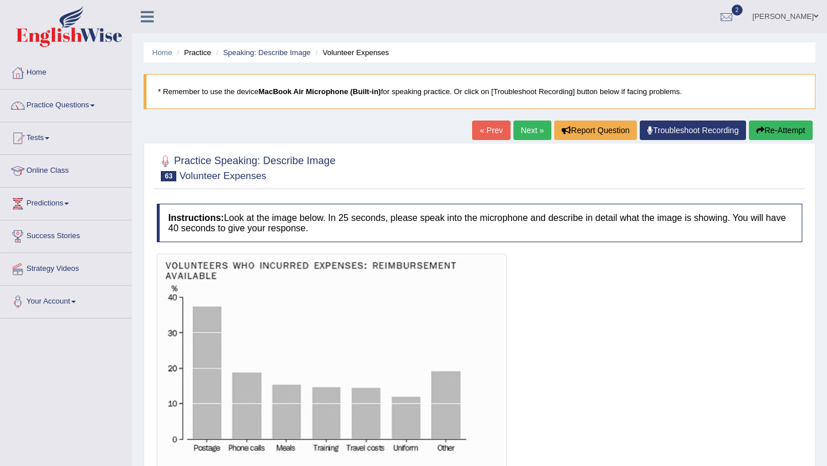
click at [527, 127] on link "Next »" at bounding box center [532, 131] width 38 height 20
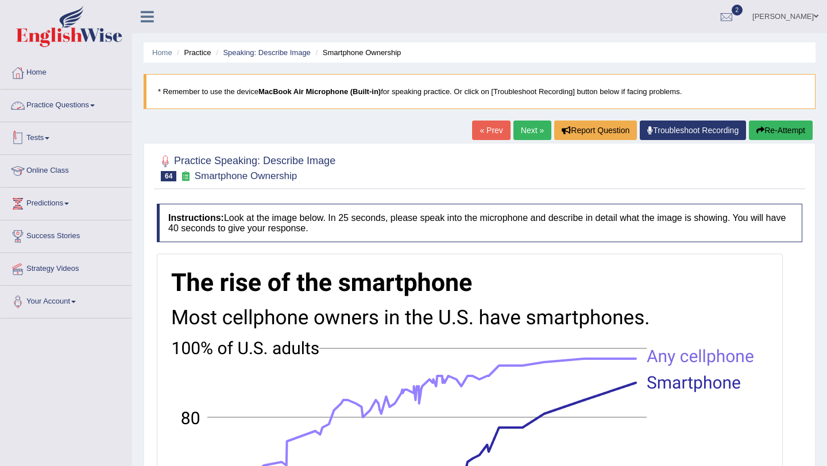
click at [103, 102] on link "Practice Questions" at bounding box center [66, 104] width 131 height 29
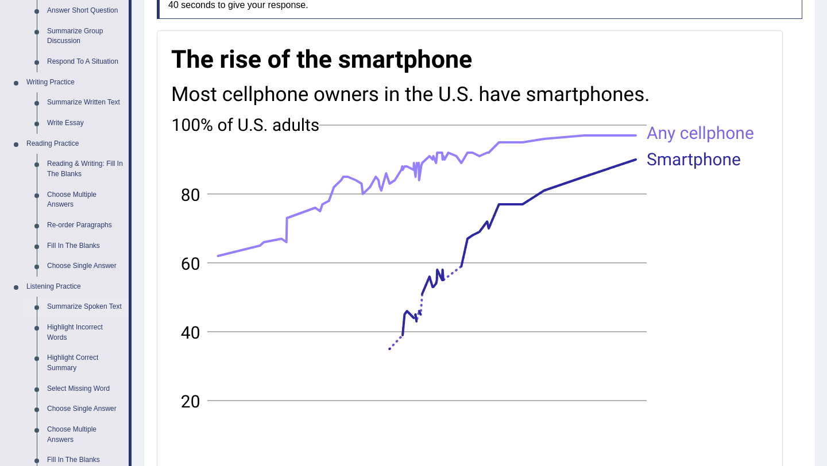
scroll to position [226, 0]
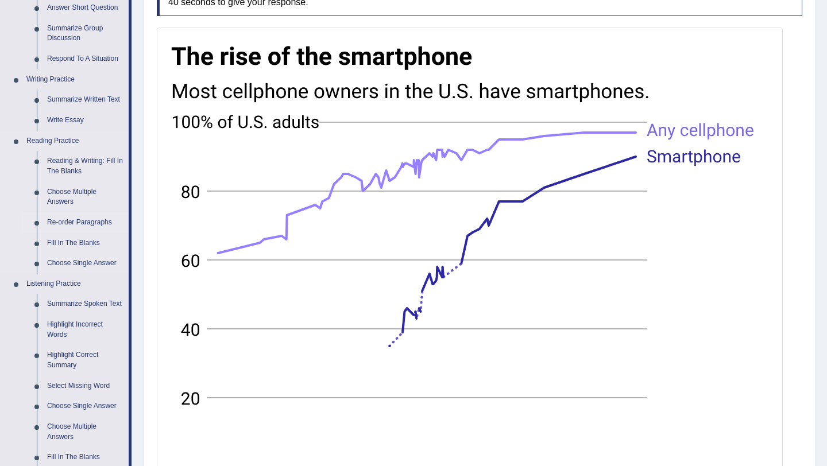
click at [86, 222] on link "Re-order Paragraphs" at bounding box center [85, 222] width 87 height 21
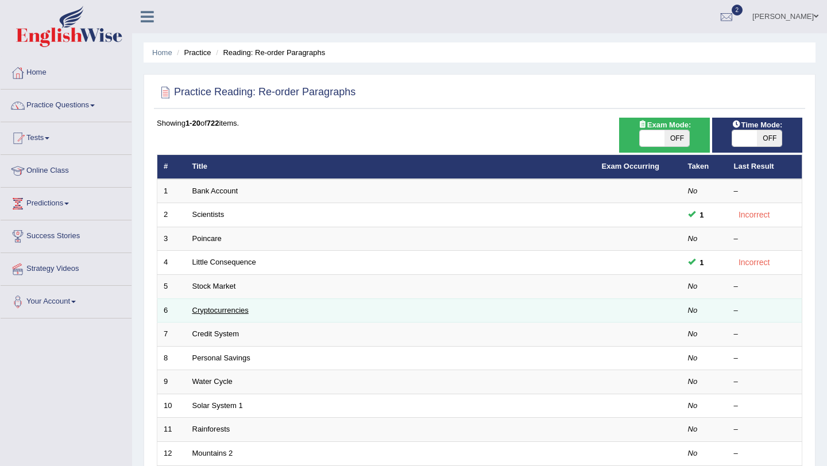
click at [237, 309] on link "Cryptocurrencies" at bounding box center [220, 310] width 56 height 9
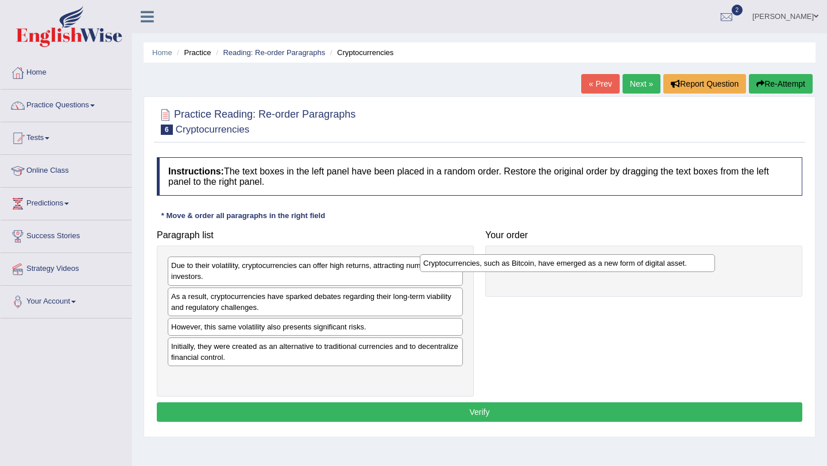
drag, startPoint x: 260, startPoint y: 300, endPoint x: 512, endPoint y: 267, distance: 254.2
click at [512, 267] on div "Cryptocurrencies, such as Bitcoin, have emerged as a new form of digital asset." at bounding box center [567, 263] width 295 height 18
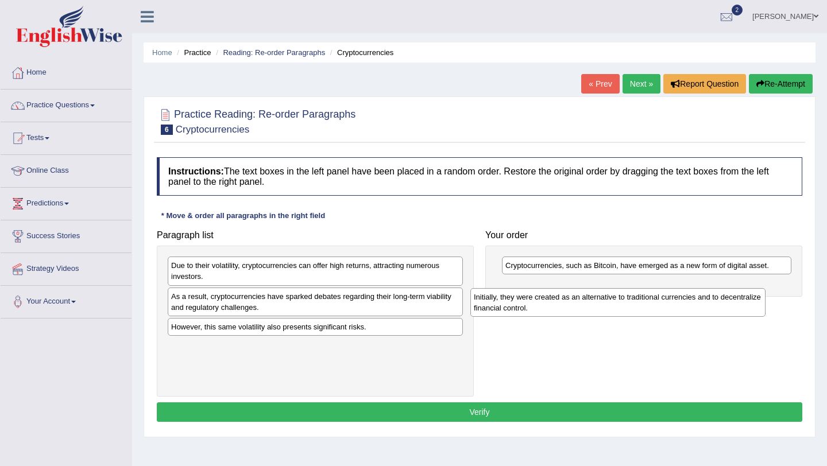
drag, startPoint x: 230, startPoint y: 362, endPoint x: 532, endPoint y: 312, distance: 306.7
click at [532, 312] on div "Initially, they were created as an alternative to traditional currencies and to…" at bounding box center [617, 302] width 295 height 29
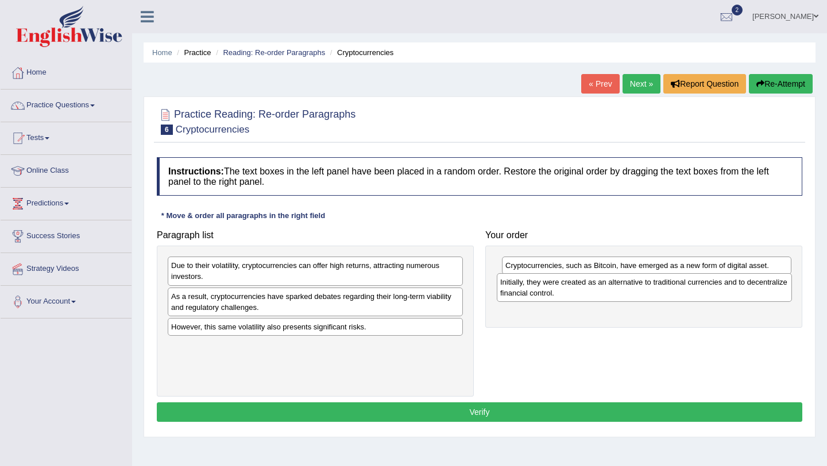
drag, startPoint x: 280, startPoint y: 362, endPoint x: 609, endPoint y: 297, distance: 335.2
click at [609, 297] on div "Initially, they were created as an alternative to traditional currencies and to…" at bounding box center [644, 287] width 295 height 29
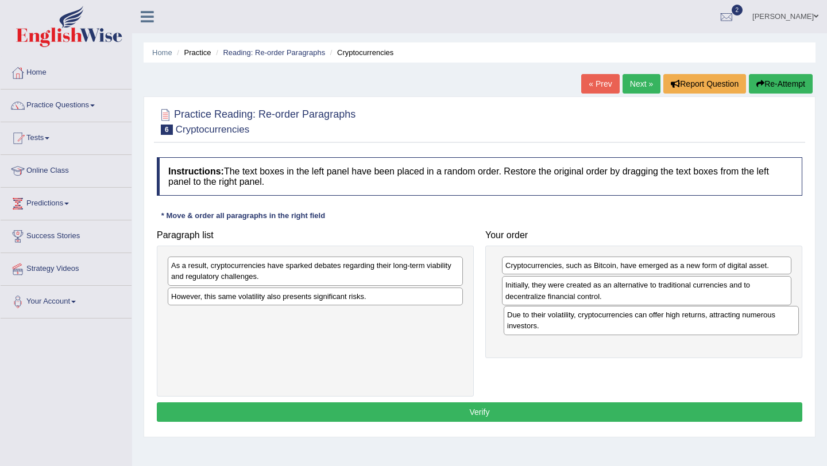
drag, startPoint x: 301, startPoint y: 269, endPoint x: 637, endPoint y: 319, distance: 339.5
click at [637, 319] on div "Due to their volatility, cryptocurrencies can offer high returns, attracting nu…" at bounding box center [651, 320] width 295 height 29
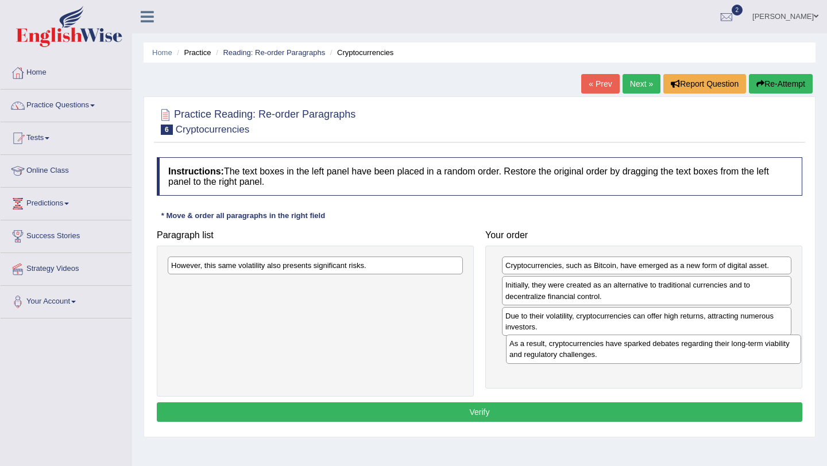
drag, startPoint x: 253, startPoint y: 274, endPoint x: 591, endPoint y: 353, distance: 347.1
click at [591, 353] on div "As a result, cryptocurrencies have sparked debates regarding their long-term vi…" at bounding box center [653, 349] width 295 height 29
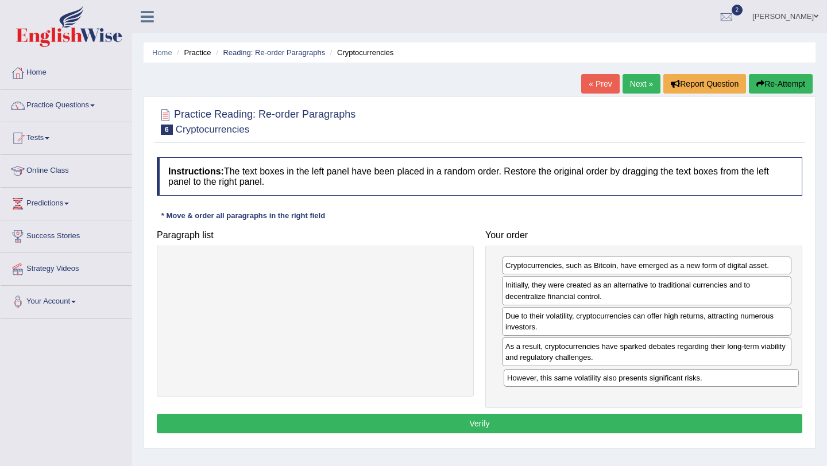
drag, startPoint x: 265, startPoint y: 271, endPoint x: 601, endPoint y: 384, distance: 354.2
click at [601, 384] on div "However, this same volatility also presents significant risks." at bounding box center [651, 378] width 295 height 18
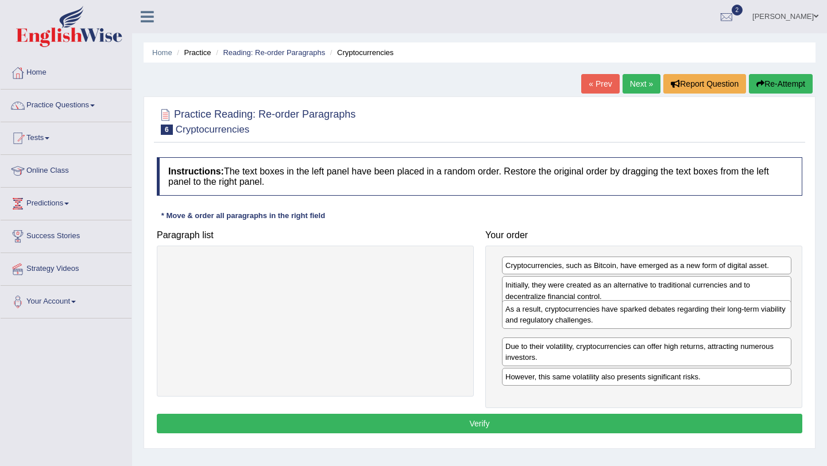
drag, startPoint x: 563, startPoint y: 365, endPoint x: 563, endPoint y: 327, distance: 37.3
click at [563, 327] on div "As a result, cryptocurrencies have sparked debates regarding their long-term vi…" at bounding box center [646, 314] width 289 height 29
click at [558, 422] on button "Verify" at bounding box center [479, 424] width 645 height 20
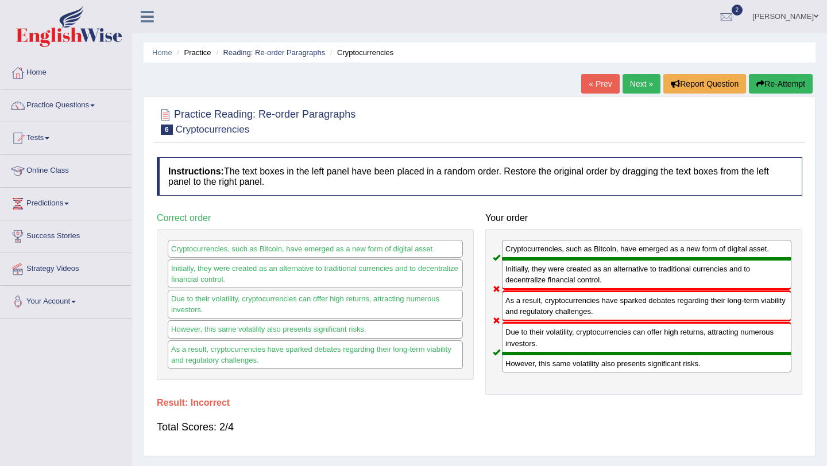
click at [633, 80] on link "Next »" at bounding box center [641, 84] width 38 height 20
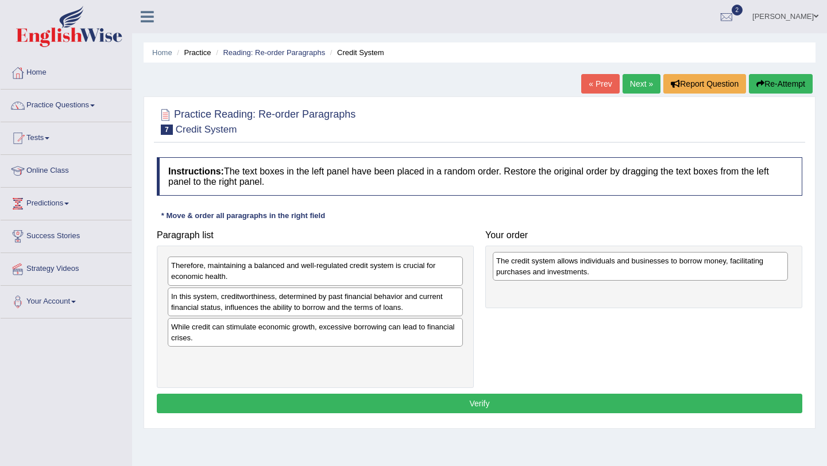
drag, startPoint x: 239, startPoint y: 301, endPoint x: 563, endPoint y: 263, distance: 326.6
click at [563, 263] on div "The credit system allows individuals and businesses to borrow money, facilitati…" at bounding box center [640, 266] width 295 height 29
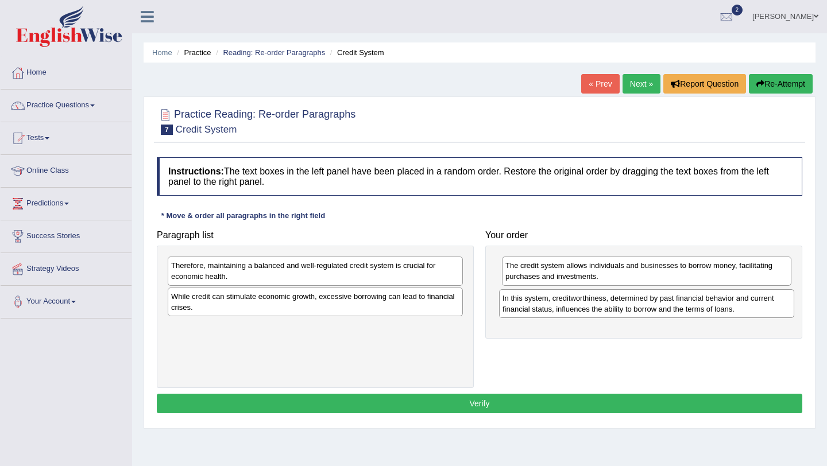
drag, startPoint x: 265, startPoint y: 312, endPoint x: 596, endPoint y: 314, distance: 331.3
click at [596, 314] on div "In this system, creditworthiness, determined by past financial behavior and cur…" at bounding box center [646, 303] width 295 height 29
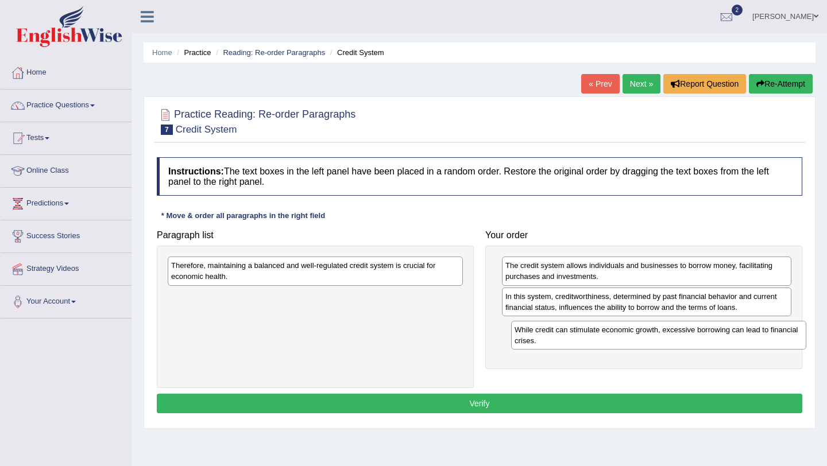
drag, startPoint x: 206, startPoint y: 304, endPoint x: 550, endPoint y: 337, distance: 346.1
click at [550, 337] on div "While credit can stimulate economic growth, excessive borrowing can lead to fin…" at bounding box center [658, 335] width 295 height 29
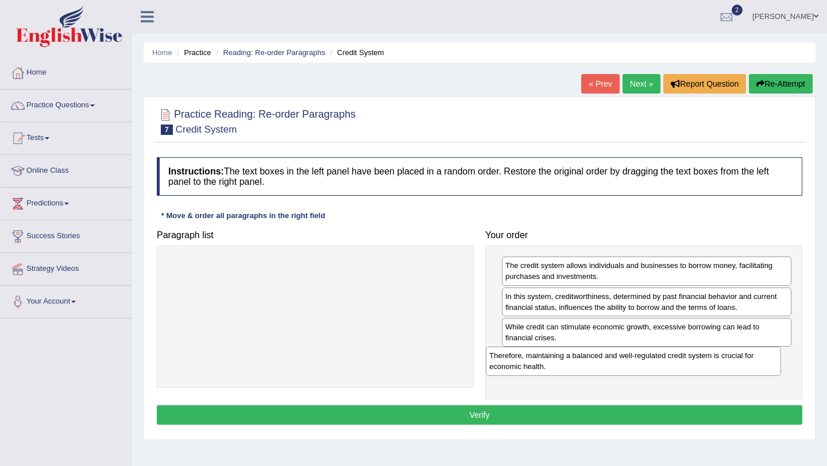
drag, startPoint x: 276, startPoint y: 274, endPoint x: 594, endPoint y: 365, distance: 330.7
click at [594, 365] on div "Therefore, maintaining a balanced and well-regulated credit system is crucial f…" at bounding box center [633, 361] width 295 height 29
click at [582, 418] on button "Verify" at bounding box center [479, 415] width 645 height 20
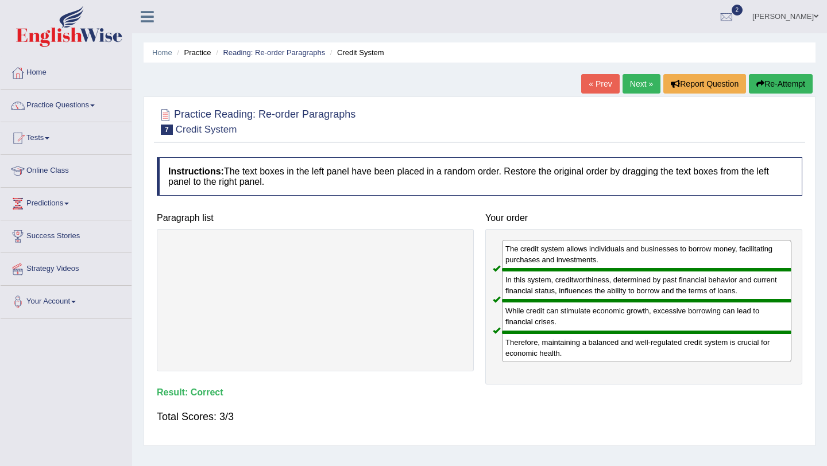
click at [638, 83] on link "Next »" at bounding box center [641, 84] width 38 height 20
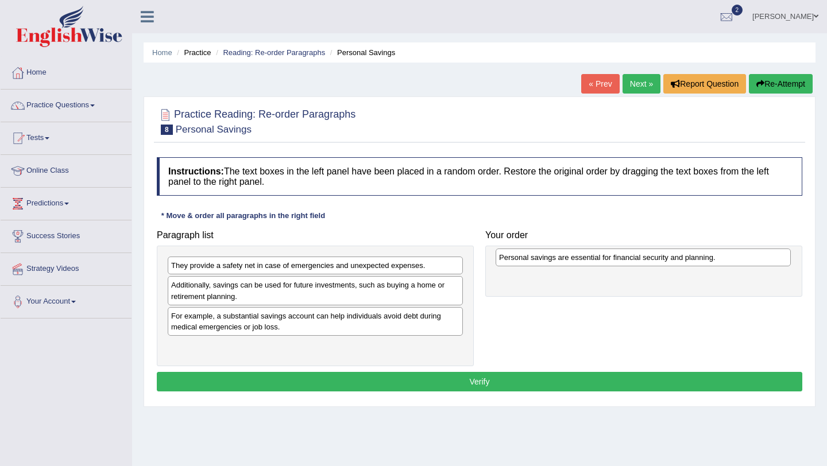
drag, startPoint x: 260, startPoint y: 349, endPoint x: 587, endPoint y: 260, distance: 339.1
click at [587, 260] on div "Personal savings are essential for financial security and planning." at bounding box center [642, 258] width 295 height 18
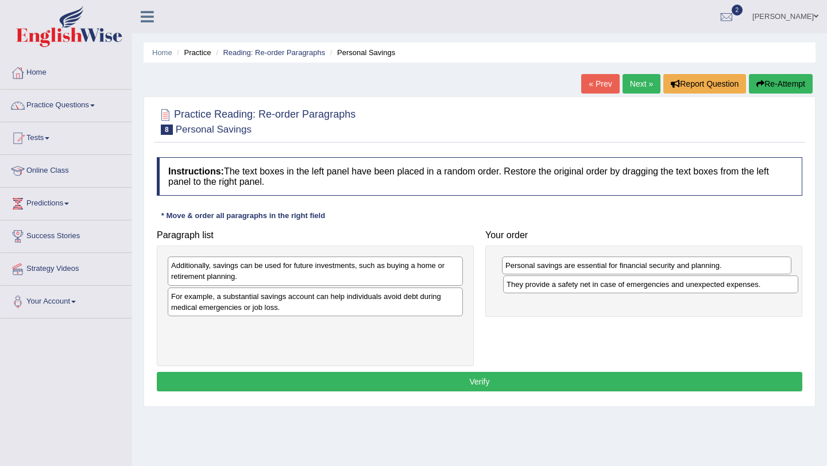
drag, startPoint x: 310, startPoint y: 269, endPoint x: 645, endPoint y: 289, distance: 335.9
click at [645, 289] on div "They provide a safety net in case of emergencies and unexpected expenses." at bounding box center [650, 285] width 295 height 18
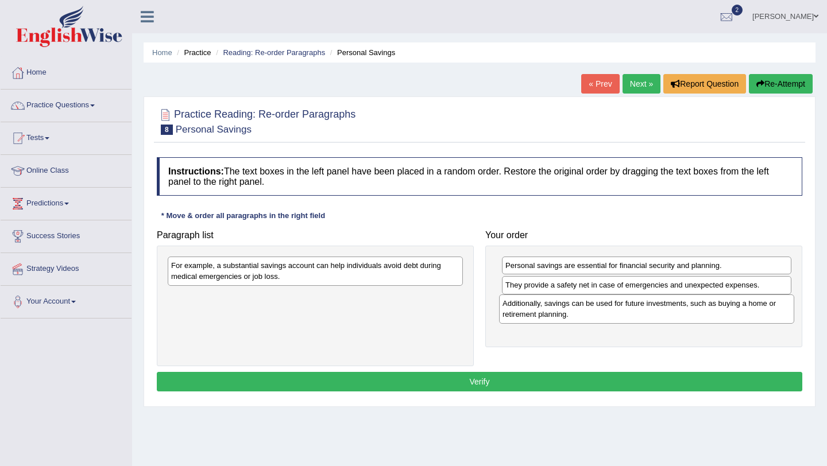
drag, startPoint x: 260, startPoint y: 274, endPoint x: 596, endPoint y: 311, distance: 338.4
click at [596, 311] on div "Additionally, savings can be used for future investments, such as buying a home…" at bounding box center [646, 309] width 295 height 29
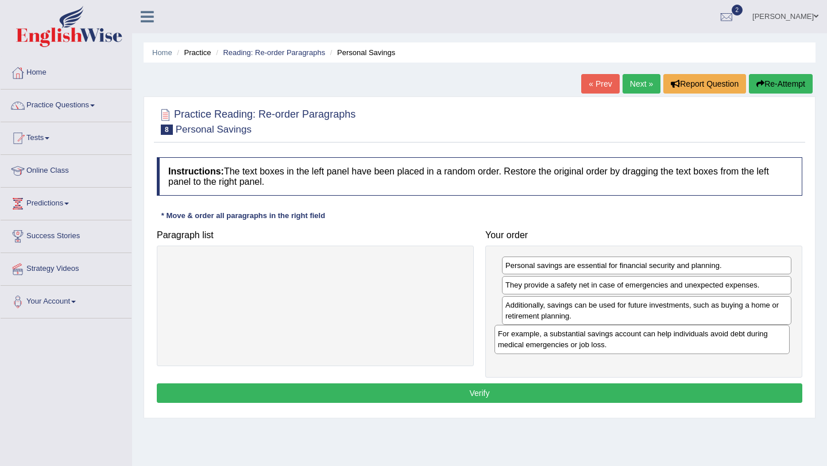
drag, startPoint x: 253, startPoint y: 273, endPoint x: 580, endPoint y: 342, distance: 333.9
click at [580, 342] on div "For example, a substantial savings account can help individuals avoid debt duri…" at bounding box center [641, 339] width 295 height 29
click at [568, 393] on button "Verify" at bounding box center [479, 394] width 645 height 20
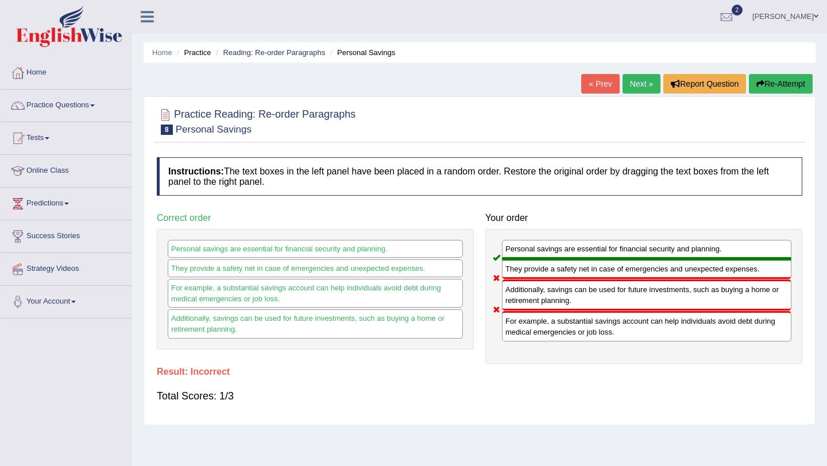
click at [631, 92] on link "Next »" at bounding box center [641, 84] width 38 height 20
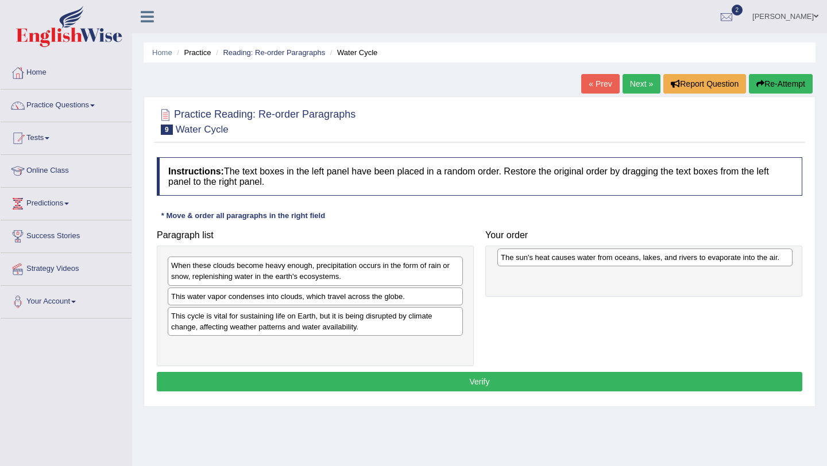
drag, startPoint x: 191, startPoint y: 346, endPoint x: 520, endPoint y: 257, distance: 341.4
click at [520, 257] on div "The sun's heat causes water from oceans, lakes, and rivers to evaporate into th…" at bounding box center [644, 258] width 295 height 18
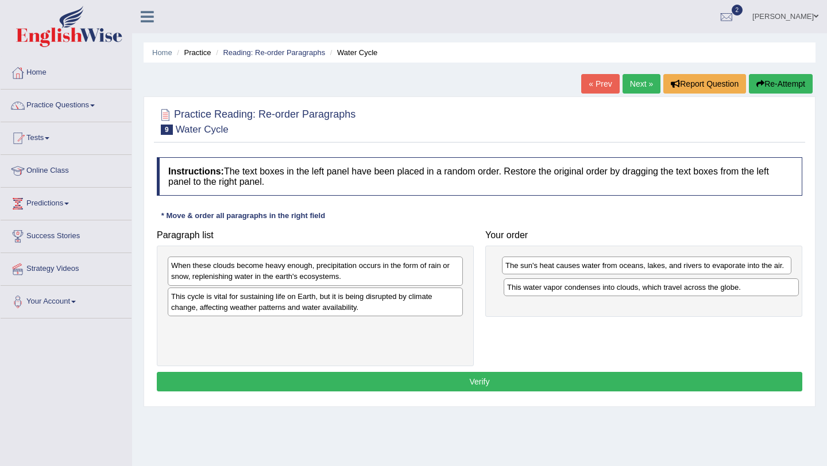
drag, startPoint x: 255, startPoint y: 303, endPoint x: 595, endPoint y: 296, distance: 340.0
click at [595, 296] on div "This water vapor condenses into clouds, which travel across the globe." at bounding box center [651, 287] width 295 height 18
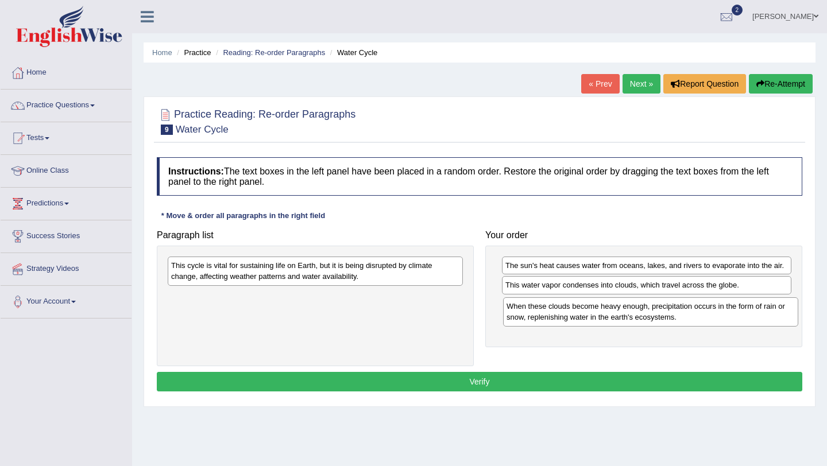
drag, startPoint x: 254, startPoint y: 276, endPoint x: 589, endPoint y: 314, distance: 337.4
click at [589, 314] on div "When these clouds become heavy enough, precipitation occurs in the form of rain…" at bounding box center [650, 311] width 295 height 29
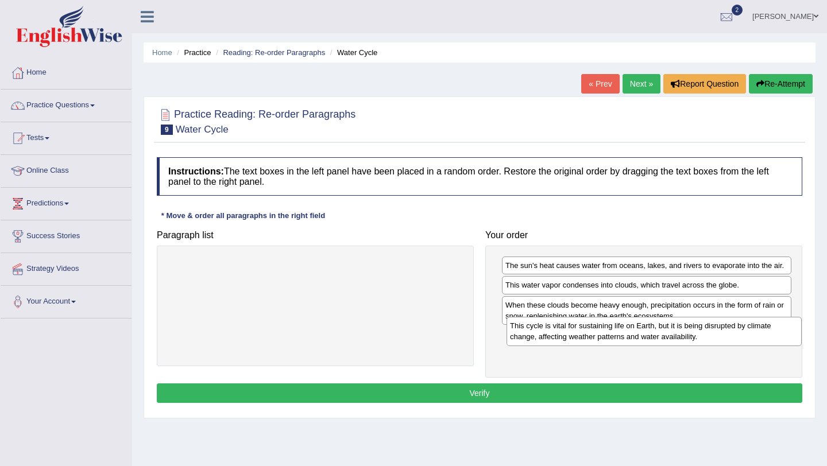
drag, startPoint x: 268, startPoint y: 274, endPoint x: 605, endPoint y: 336, distance: 342.8
click at [605, 336] on div "This cycle is vital for sustaining life on Earth, but it is being disrupted by …" at bounding box center [653, 331] width 295 height 29
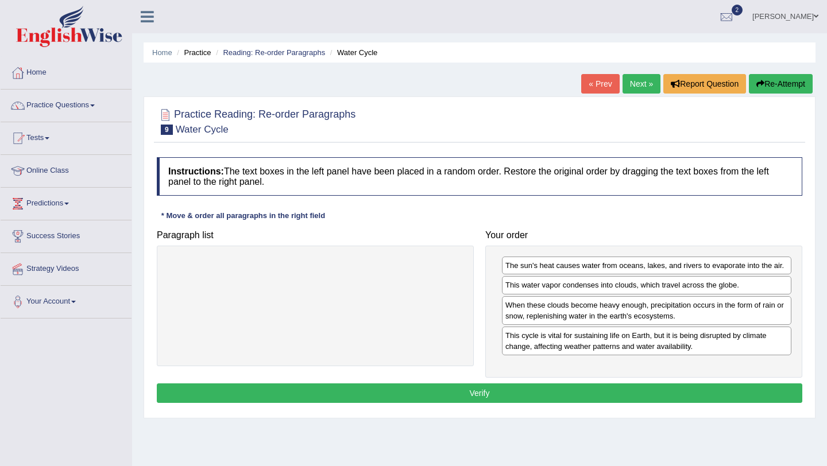
click at [584, 404] on div "Instructions: The text boxes in the left panel have been placed in a random ord…" at bounding box center [479, 282] width 651 height 261
click at [587, 396] on button "Verify" at bounding box center [479, 394] width 645 height 20
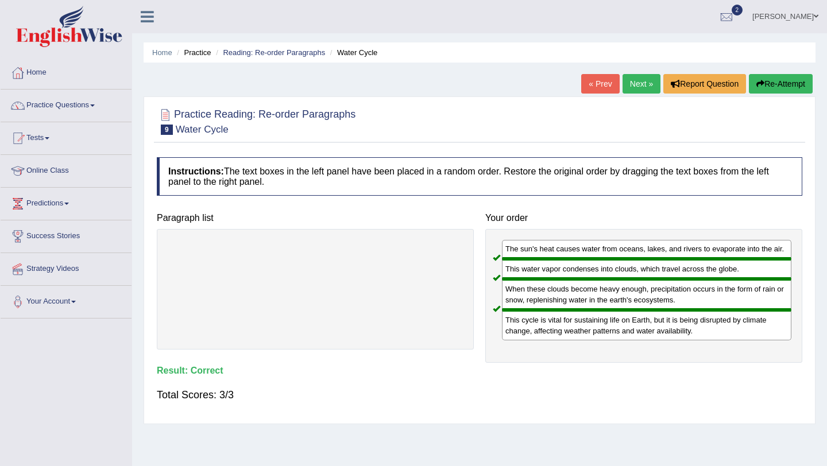
click at [622, 78] on link "Next »" at bounding box center [641, 84] width 38 height 20
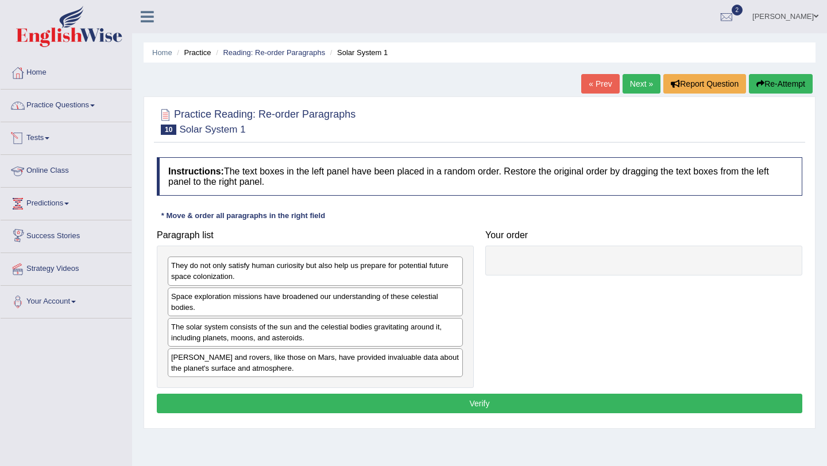
click at [67, 108] on link "Practice Questions" at bounding box center [66, 104] width 131 height 29
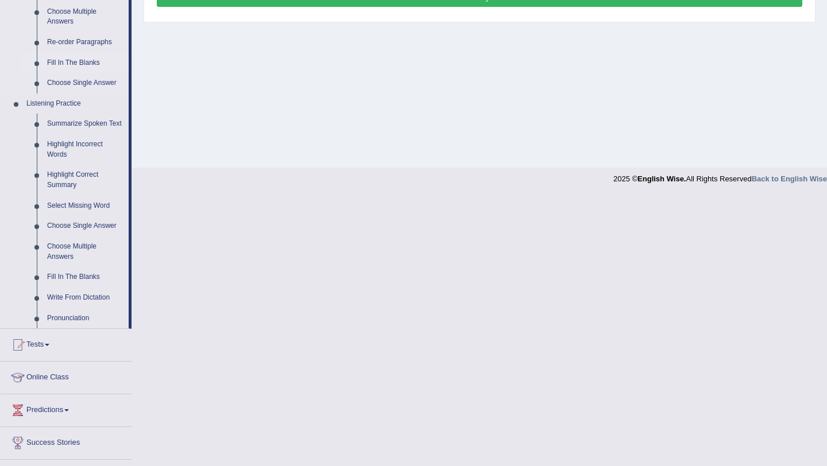
scroll to position [408, 0]
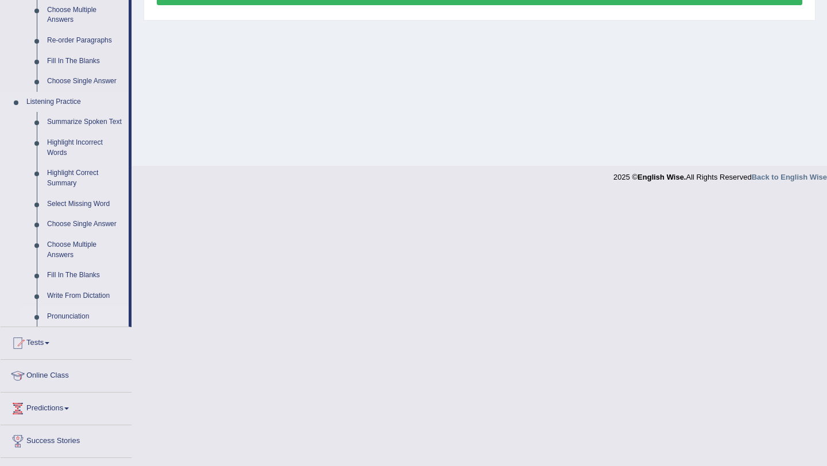
click at [80, 327] on link "Pronunciation" at bounding box center [85, 317] width 87 height 21
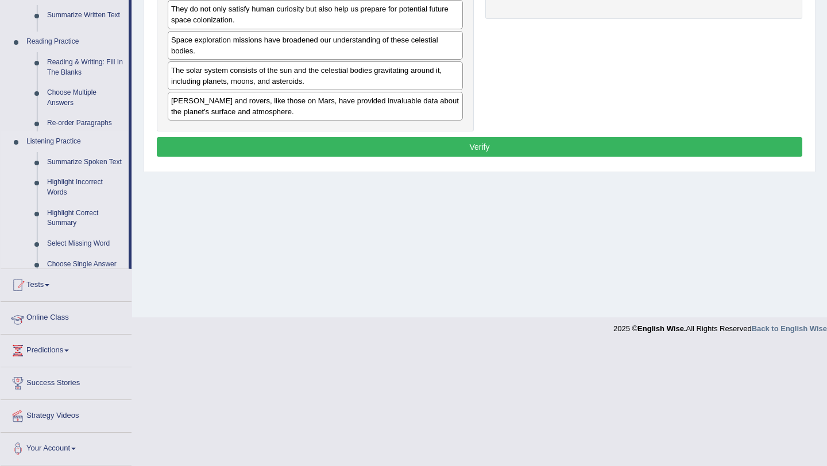
scroll to position [137, 0]
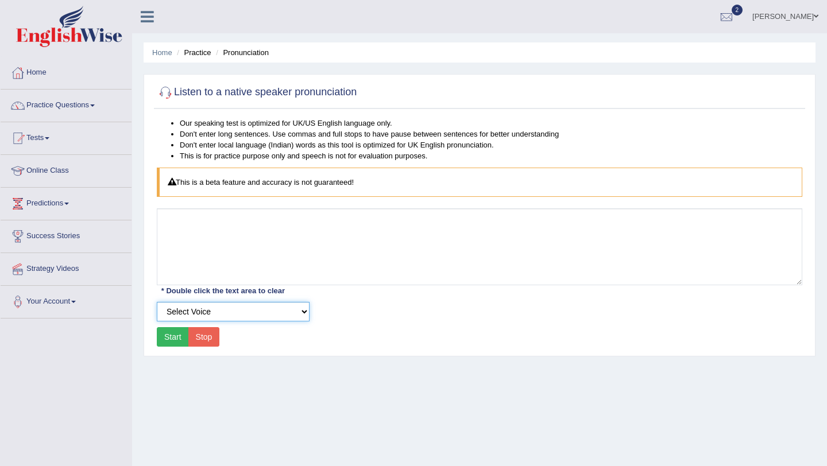
click at [192, 317] on select "Select Voice UK English Female UK English Male" at bounding box center [233, 312] width 153 height 20
select select "194"
click at [184, 340] on button "Start" at bounding box center [173, 337] width 32 height 20
click at [175, 344] on button "Start" at bounding box center [173, 337] width 32 height 20
click at [203, 336] on button "Stop" at bounding box center [204, 337] width 32 height 20
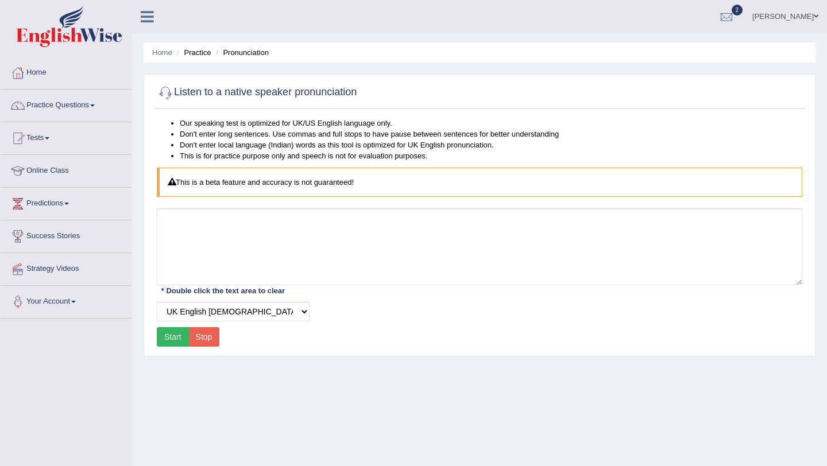
click at [180, 337] on button "Start" at bounding box center [173, 337] width 32 height 20
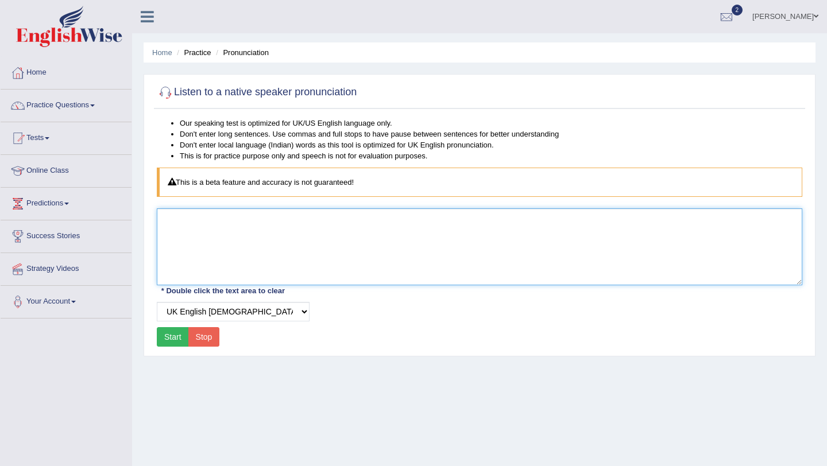
click at [192, 269] on textarea at bounding box center [479, 246] width 645 height 77
type textarea "kmkpom"
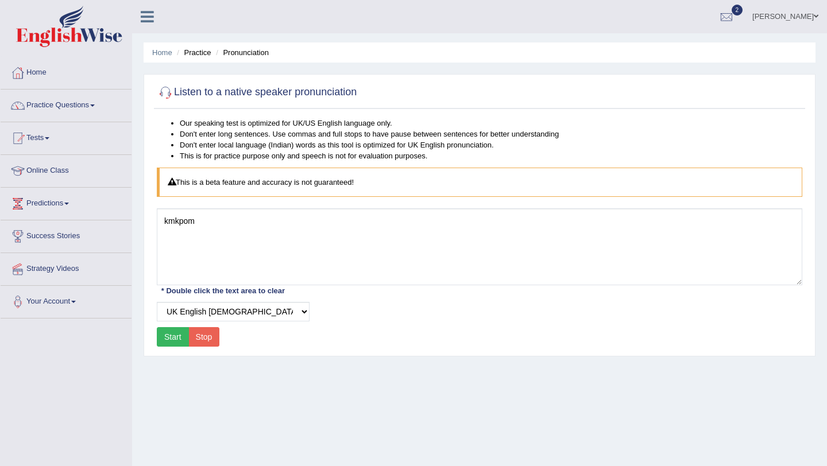
click at [169, 335] on button "Start" at bounding box center [173, 337] width 32 height 20
click at [37, 65] on link "Home" at bounding box center [66, 71] width 131 height 29
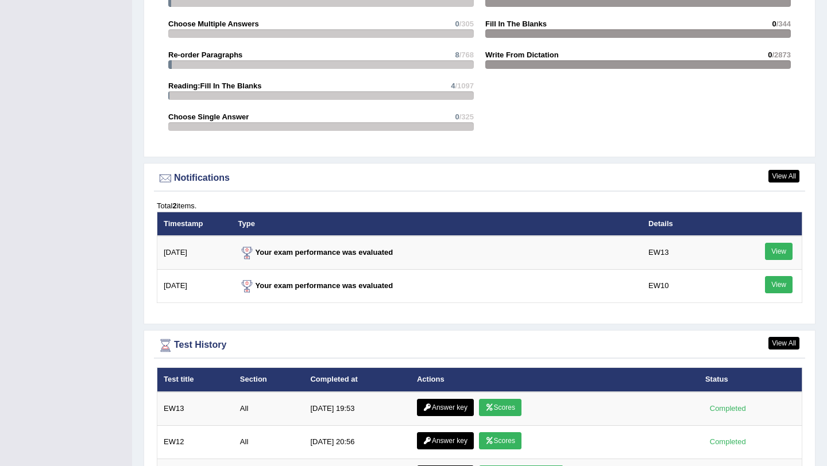
scroll to position [1268, 0]
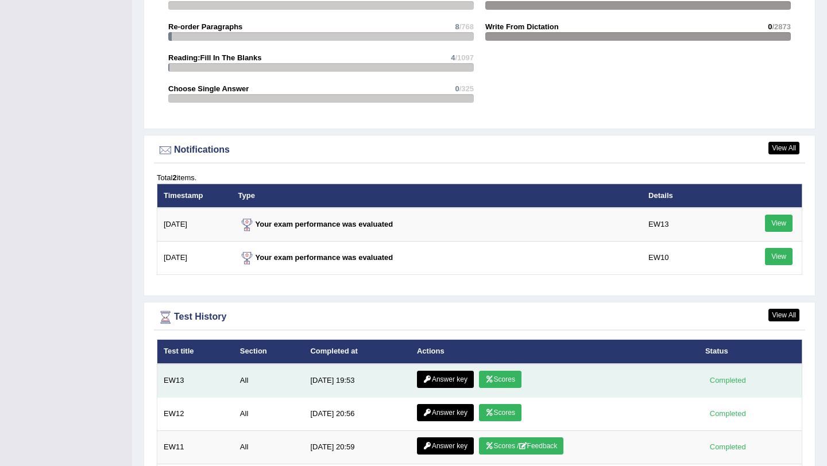
click at [497, 379] on link "Scores" at bounding box center [500, 379] width 42 height 17
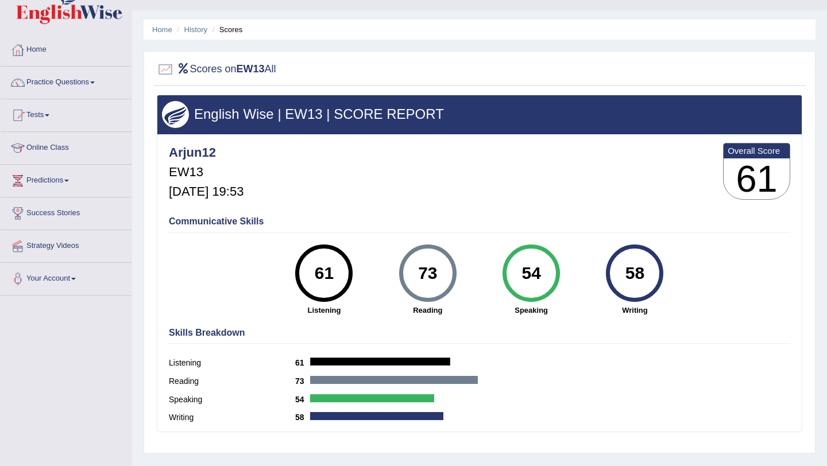
scroll to position [25, 0]
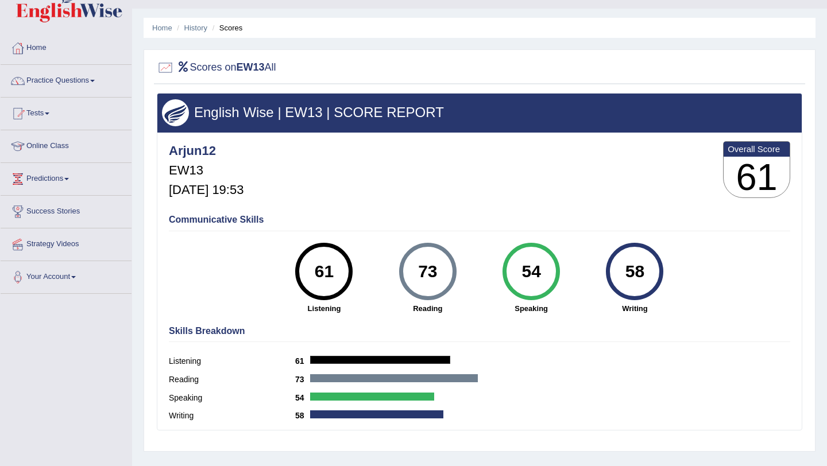
click at [648, 265] on div "58" at bounding box center [635, 271] width 42 height 48
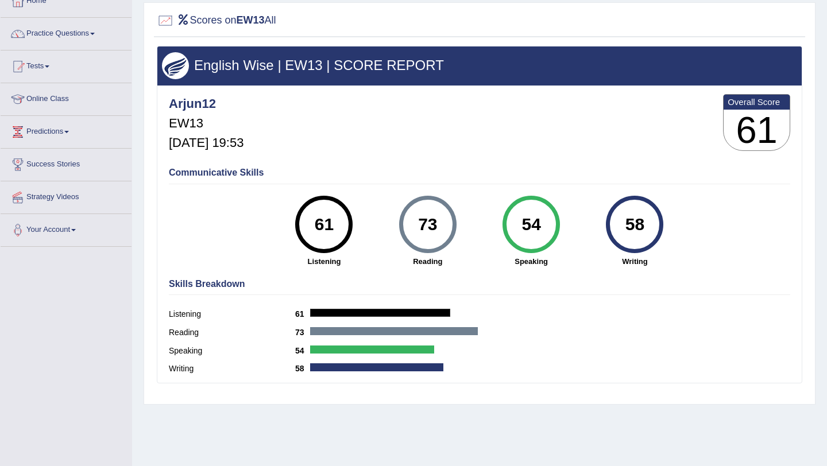
scroll to position [137, 0]
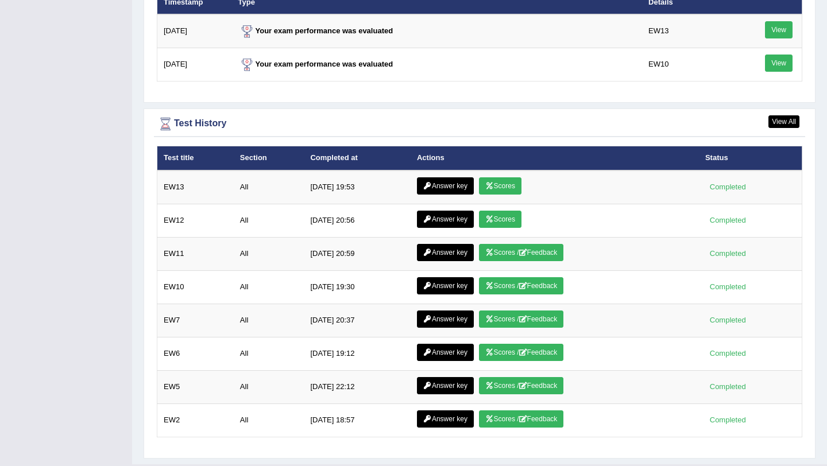
scroll to position [1465, 0]
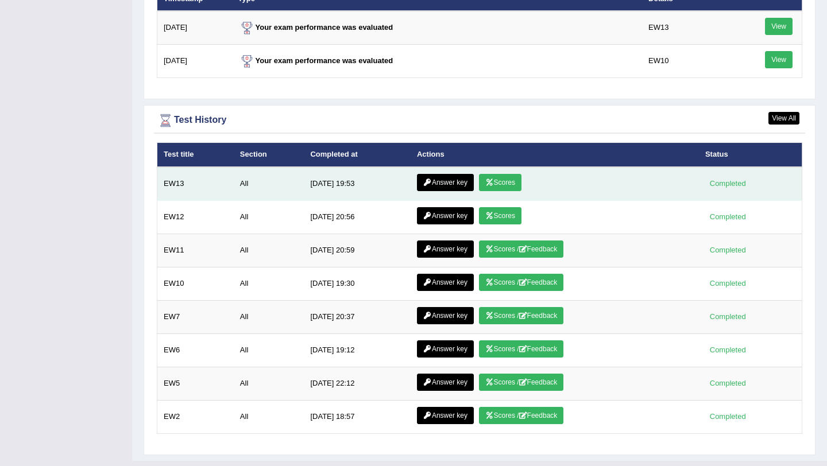
click at [442, 187] on link "Answer key" at bounding box center [445, 182] width 57 height 17
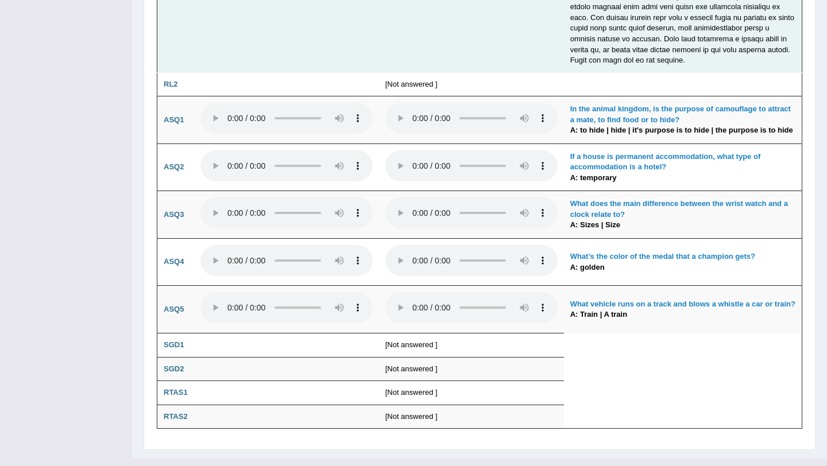
scroll to position [2293, 0]
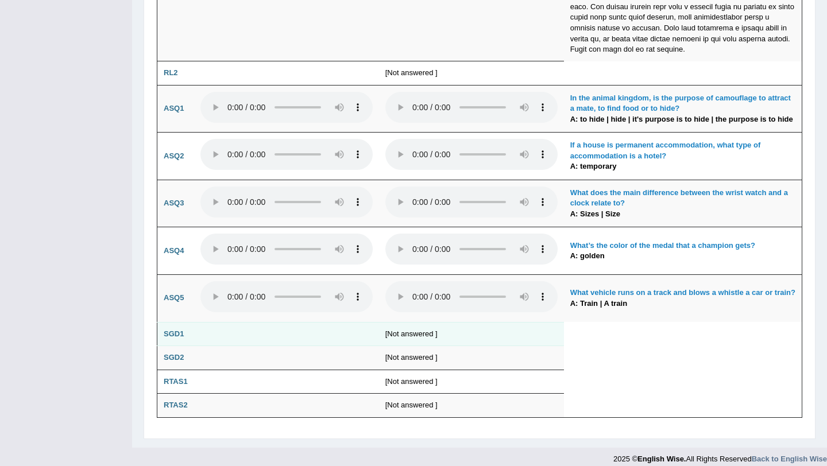
click at [176, 330] on b "SGD1" at bounding box center [174, 334] width 20 height 9
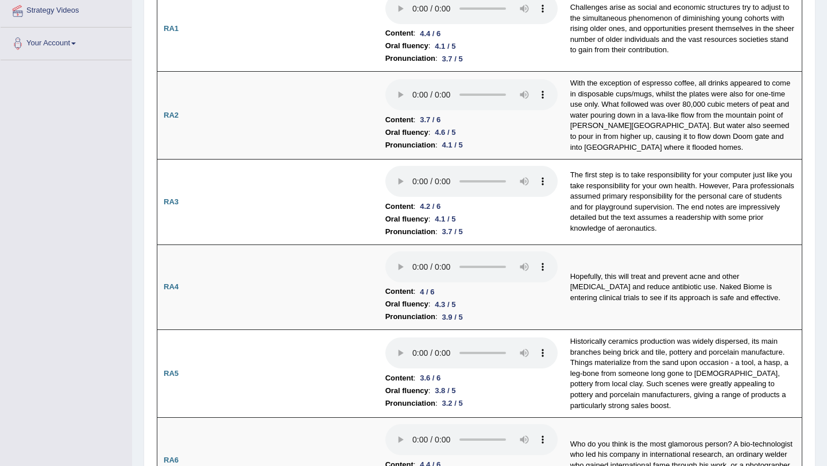
scroll to position [0, 0]
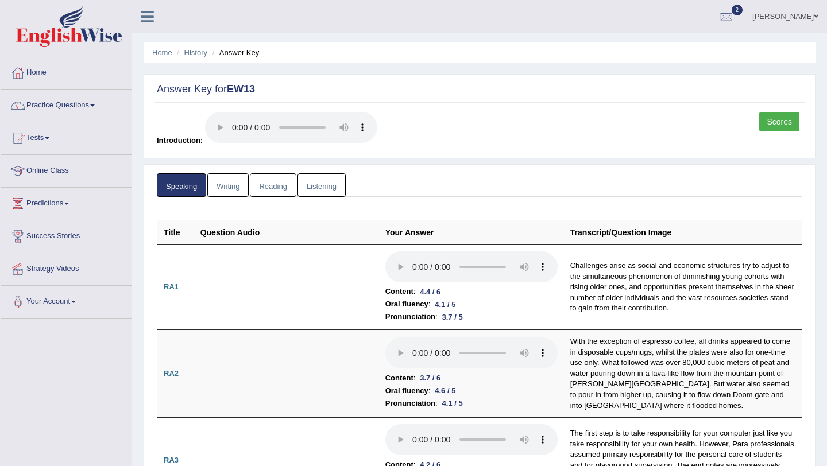
click at [232, 183] on link "Writing" at bounding box center [227, 185] width 41 height 24
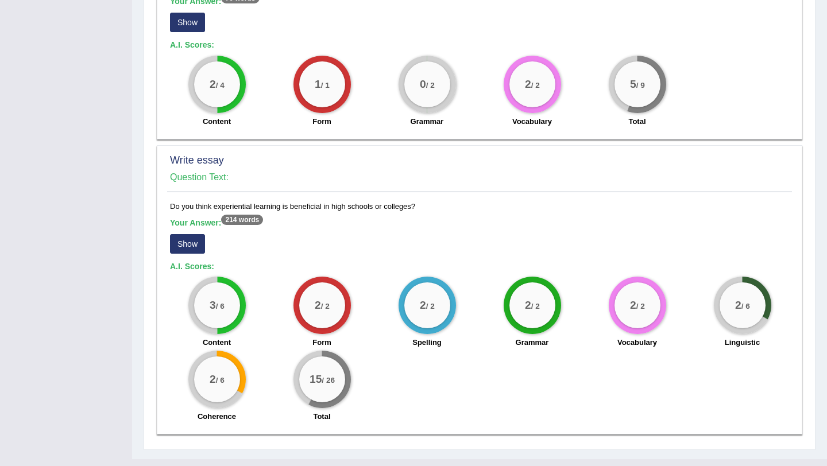
scroll to position [769, 0]
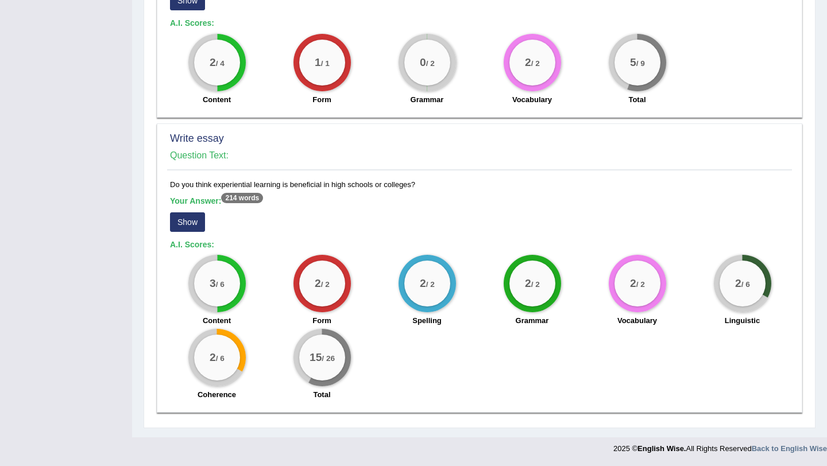
click at [185, 230] on button "Show" at bounding box center [187, 222] width 35 height 20
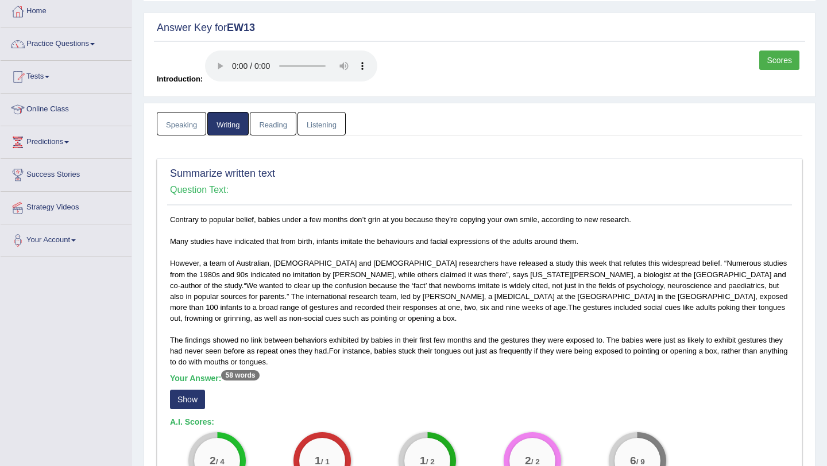
scroll to position [53, 0]
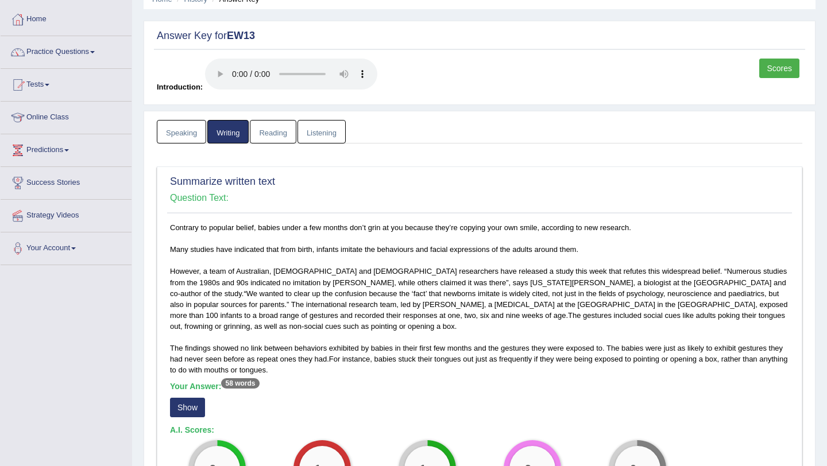
click at [272, 134] on link "Reading" at bounding box center [273, 132] width 46 height 24
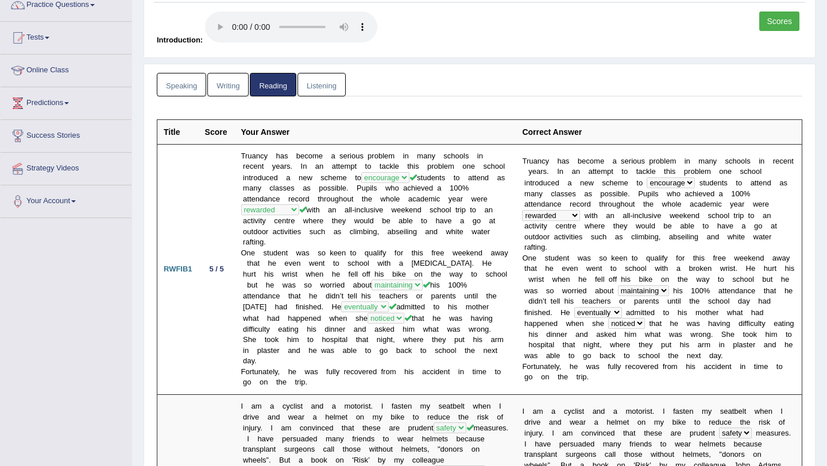
scroll to position [0, 0]
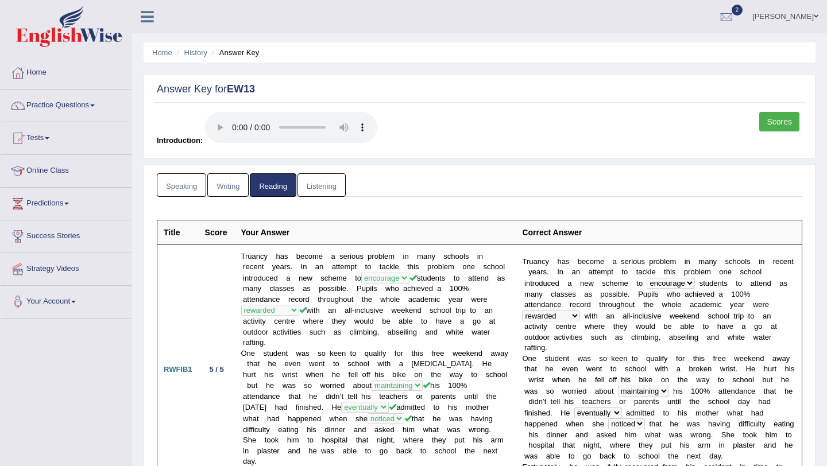
click at [308, 180] on link "Listening" at bounding box center [321, 185] width 48 height 24
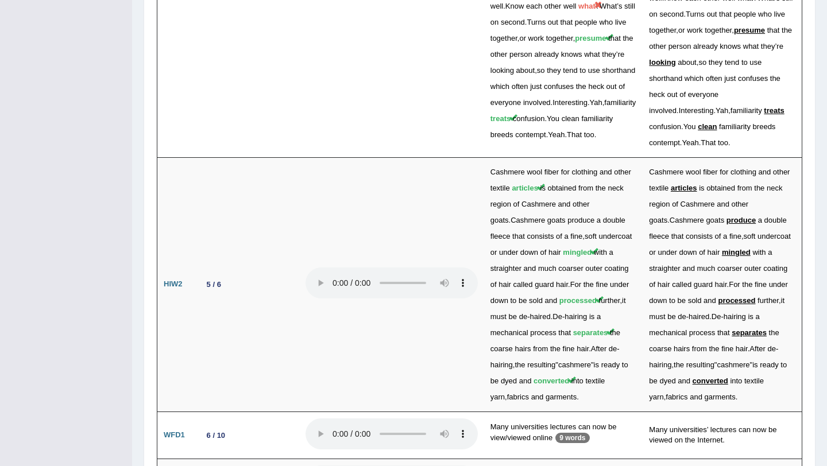
scroll to position [1821, 0]
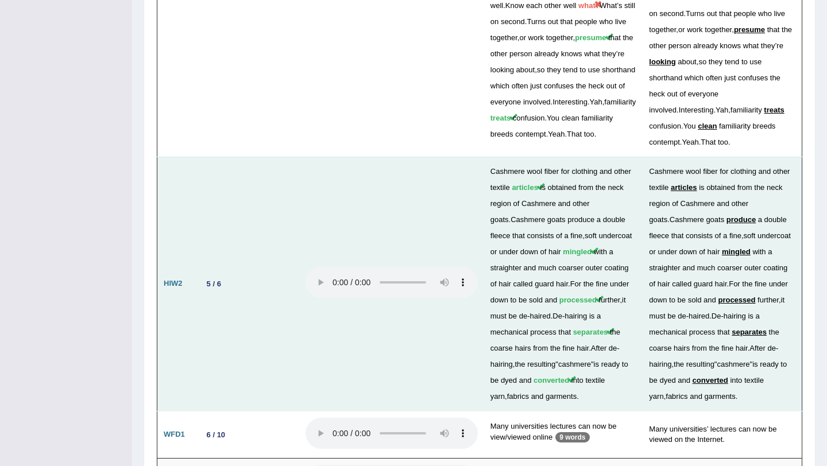
click at [222, 278] on div "5 / 6" at bounding box center [214, 284] width 24 height 12
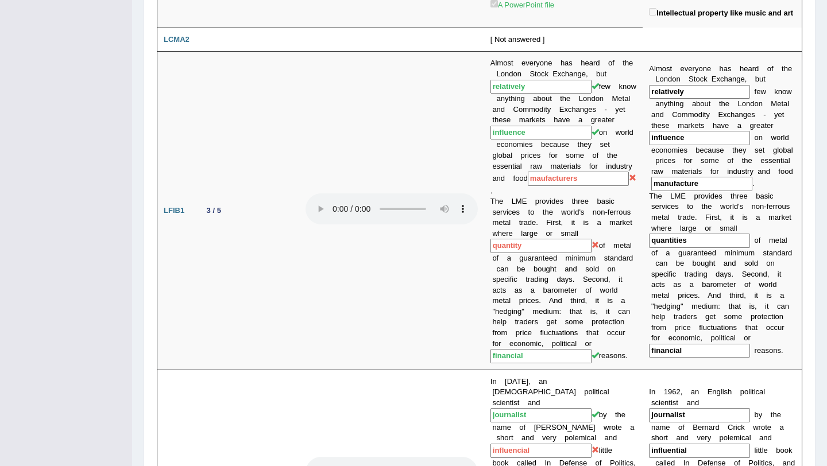
scroll to position [0, 0]
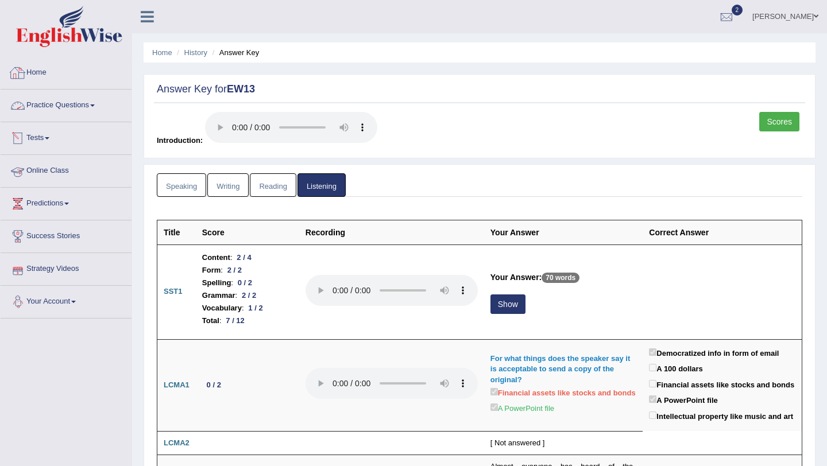
click at [44, 75] on link "Home" at bounding box center [66, 71] width 131 height 29
